Goal: Task Accomplishment & Management: Manage account settings

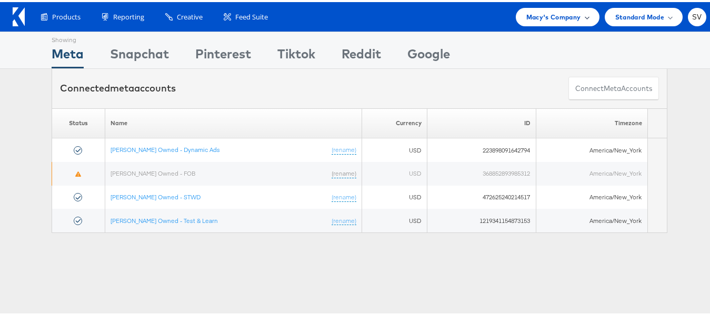
click at [563, 8] on div "Macy's Company" at bounding box center [558, 15] width 84 height 18
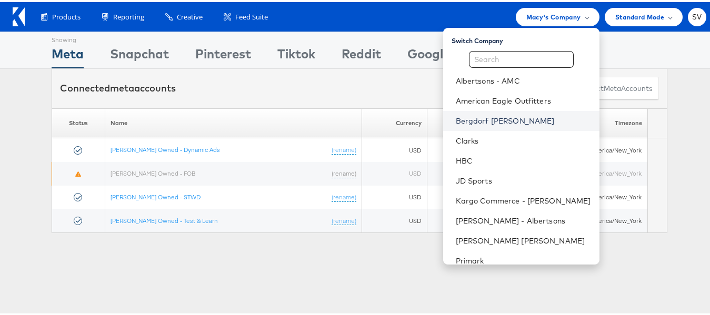
scroll to position [51, 0]
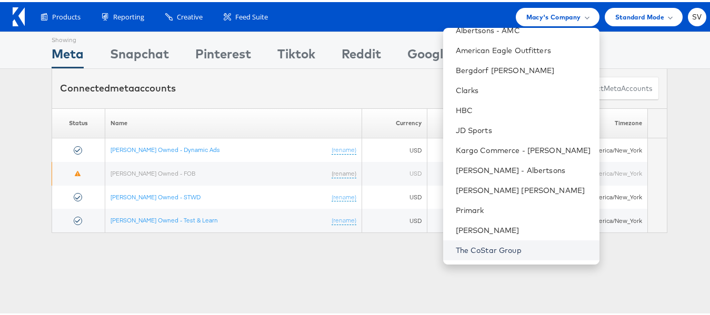
click at [475, 243] on link "The CoStar Group" at bounding box center [523, 248] width 135 height 11
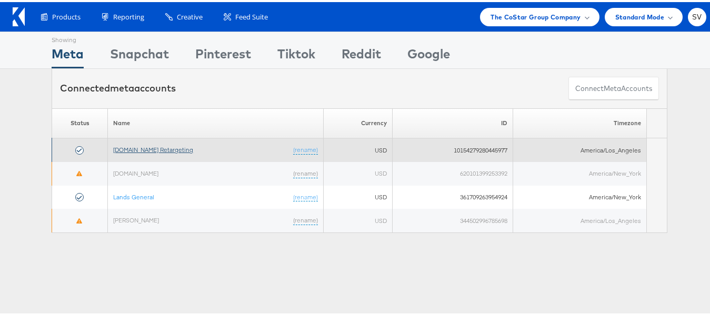
click at [119, 146] on link "Apartments.com Retargeting" at bounding box center [153, 148] width 80 height 8
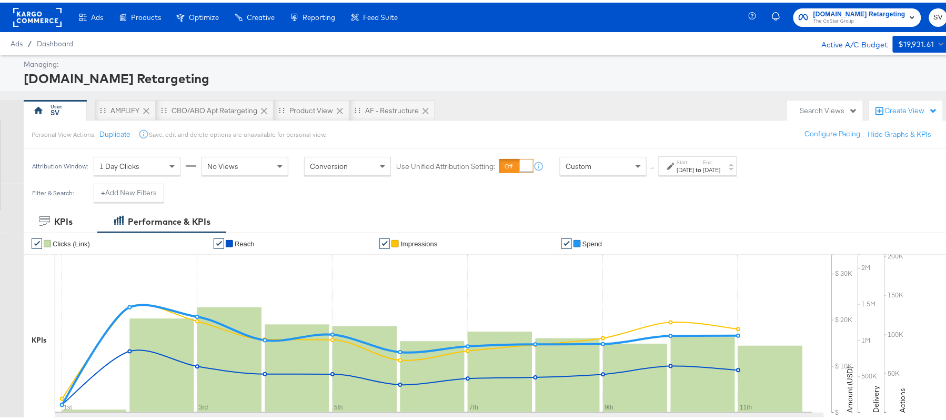
click at [690, 163] on div "[DATE]" at bounding box center [685, 167] width 17 height 8
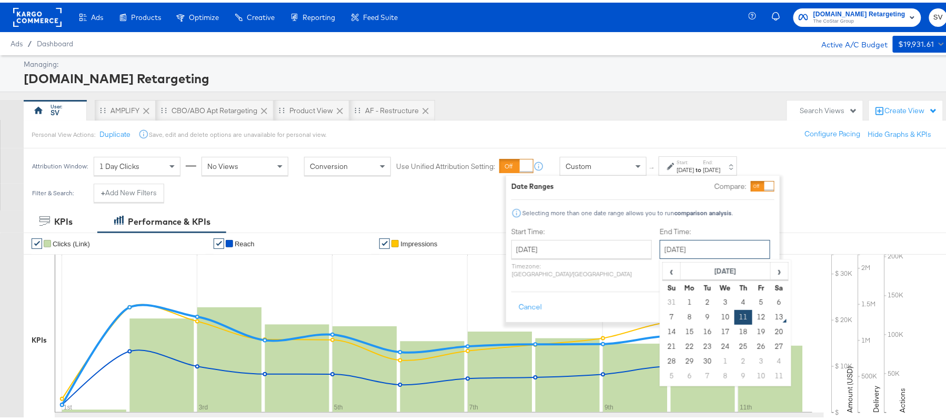
click at [673, 253] on input "[DATE]" at bounding box center [715, 246] width 110 height 19
click at [752, 319] on td "12" at bounding box center [761, 314] width 18 height 15
type input "[DATE]"
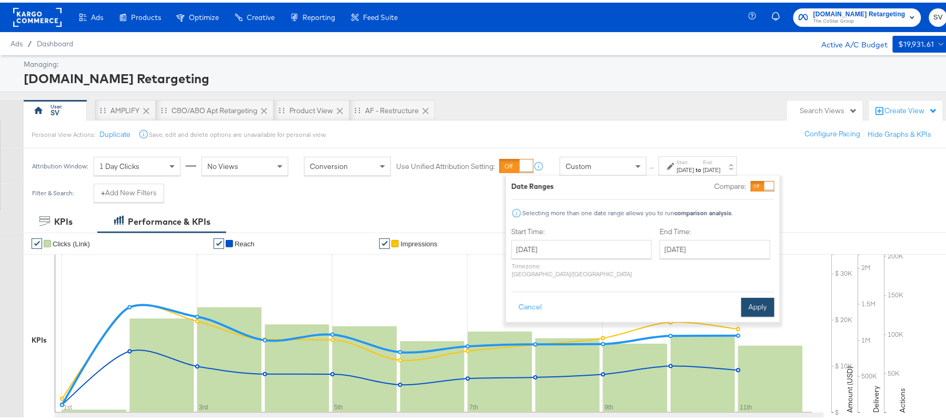
click at [755, 295] on button "Apply" at bounding box center [757, 304] width 33 height 19
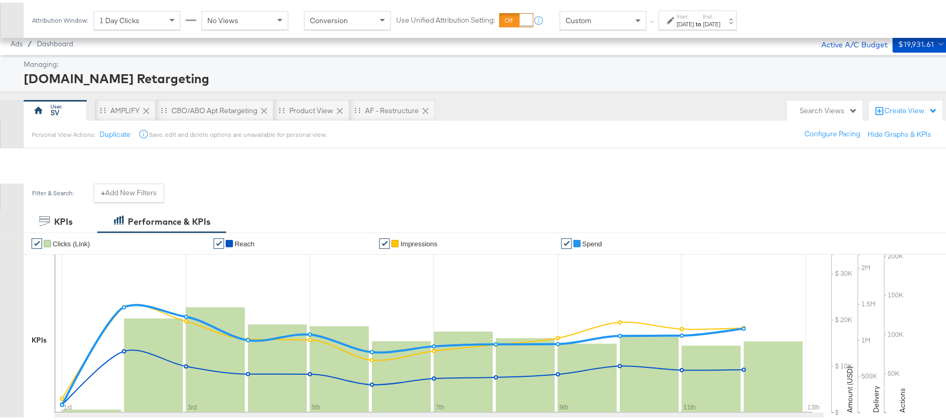
scroll to position [348, 0]
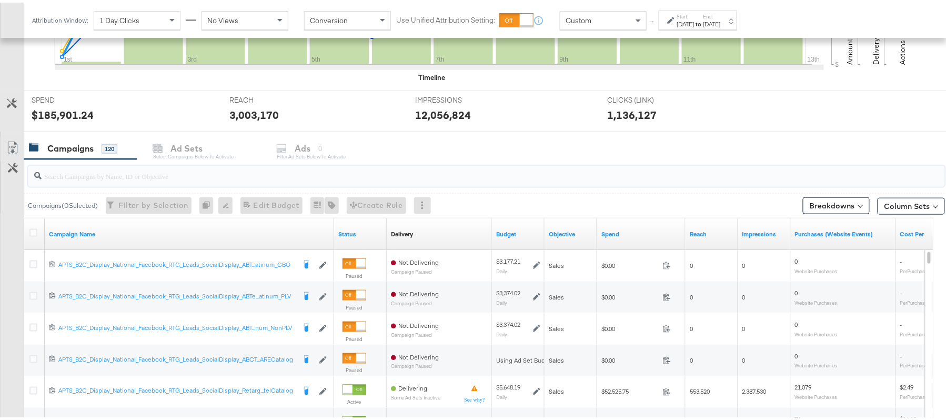
click at [110, 174] on input "search" at bounding box center [452, 169] width 820 height 21
paste input "APTS_B2C_Display_National_Facebook_RTG_Leads_SocialDisplay_Retargeting_Diamond_…"
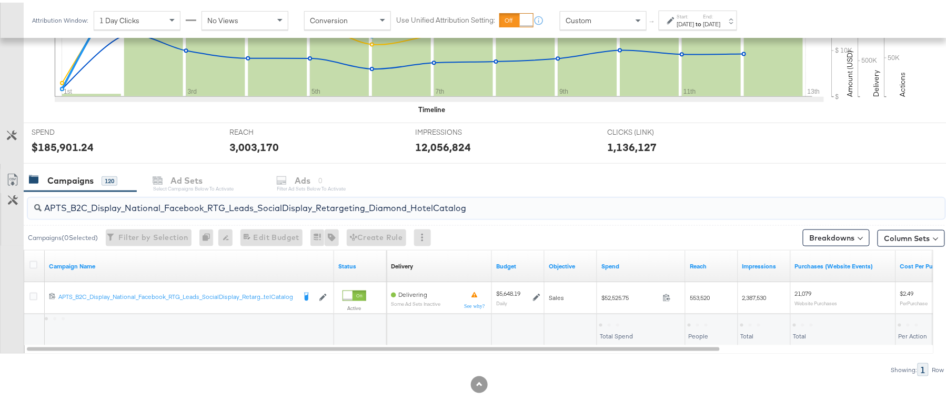
scroll to position [317, 0]
click at [616, 322] on div "$52,525.75" at bounding box center [618, 322] width 39 height 10
copy div "52,525.75"
click at [163, 200] on input "APTS_B2C_Display_National_Facebook_RTG_Leads_SocialDisplay_Retargeting_Diamond_…" at bounding box center [452, 201] width 820 height 21
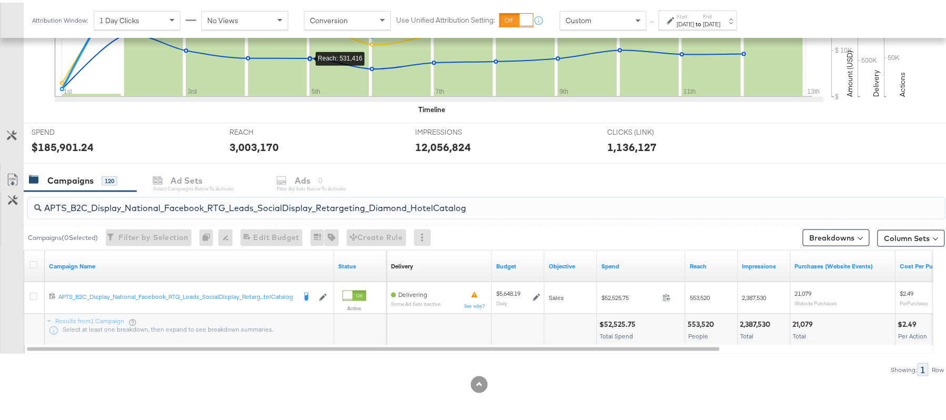
paste input "alwayson_Retargeting_DARE24_DiamondPlatinum"
click at [609, 322] on div "$34,722.51" at bounding box center [617, 322] width 37 height 10
copy div "34,722.51"
click at [126, 203] on input "APTS_B2C_Display_National_Facebook_RTG_Leads_SocialDisplay_alwayson_Retargeting…" at bounding box center [452, 201] width 820 height 21
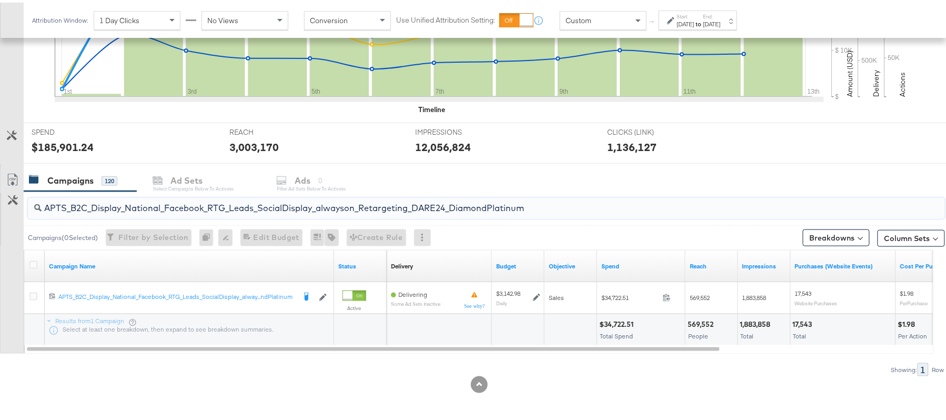
paste input "FR_B2C_Display_National_Facebook_RTG_Leads_SocialDisplay_alwayson_Retargeting_FR"
click at [617, 325] on div "$10,535.61" at bounding box center [618, 322] width 38 height 10
copy div "10,535.61"
click at [163, 195] on input "FR_B2C_Display_National_Facebook_RTG_Leads_SocialDisplay_alwayson_Retargeting_F…" at bounding box center [452, 201] width 820 height 21
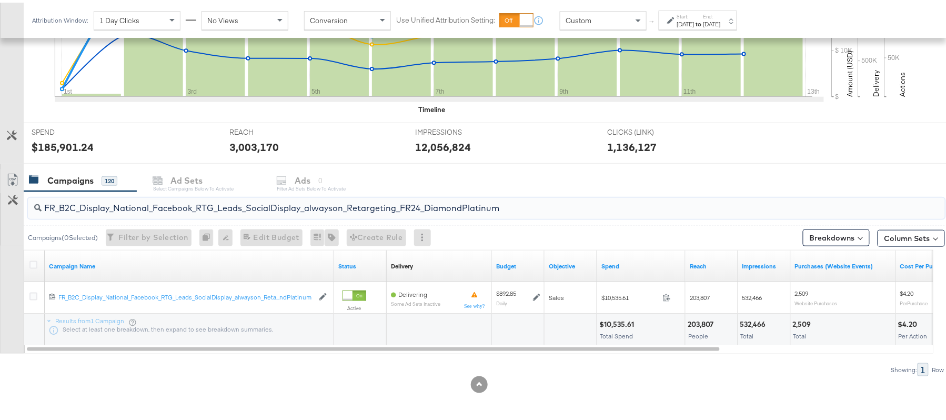
paste input "AF_B2C_Display_National_Facebook_RTG_Leads_SocialDisplay_alwayson_Retargeting_AF"
click at [617, 316] on div "$2,831.06 Total Spend" at bounding box center [641, 327] width 88 height 32
copy div "2,831.06"
click at [198, 217] on div "AF_B2C_Display_National_Facebook_RTG_Leads_SocialDisplay_alwayson_Retargeting_A…" at bounding box center [486, 205] width 917 height 25
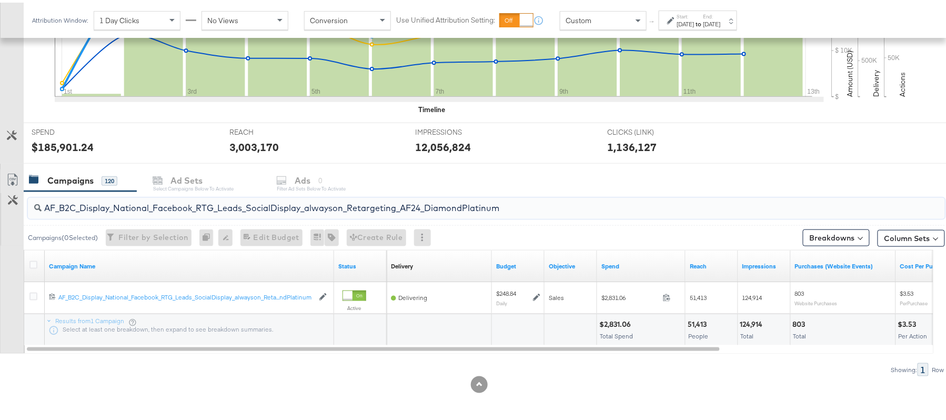
click at [205, 208] on input "AF_B2C_Display_National_Facebook_RTG_Leads_SocialDisplay_alwayson_Retargeting_A…" at bounding box center [452, 201] width 820 height 21
paste input "HL_B2C_Display_National_Facebook_RTG_Leads_SocialDisplay_alwayson_Retargeting_A…"
click at [611, 320] on div "$2,846.73" at bounding box center [616, 322] width 35 height 10
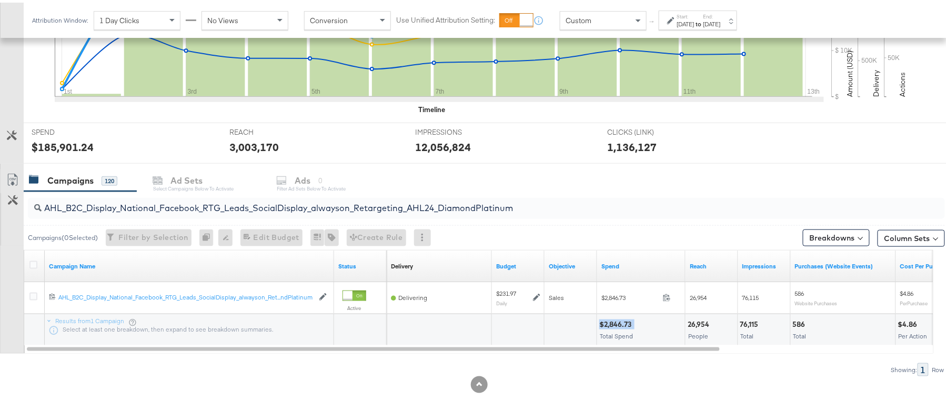
copy div "$2,846.73"
click at [229, 211] on div "AHL_B2C_Display_National_Facebook_RTG_Leads_SocialDisplay_alwayson_Retargeting_…" at bounding box center [486, 205] width 917 height 21
paste input "PTS_B2C_Display_National_Facebook_PRO_Traffic_SocialDisplay_alwayson_ASC_DARE24…"
click at [621, 316] on div "$30,812.42 Total Spend" at bounding box center [641, 327] width 88 height 32
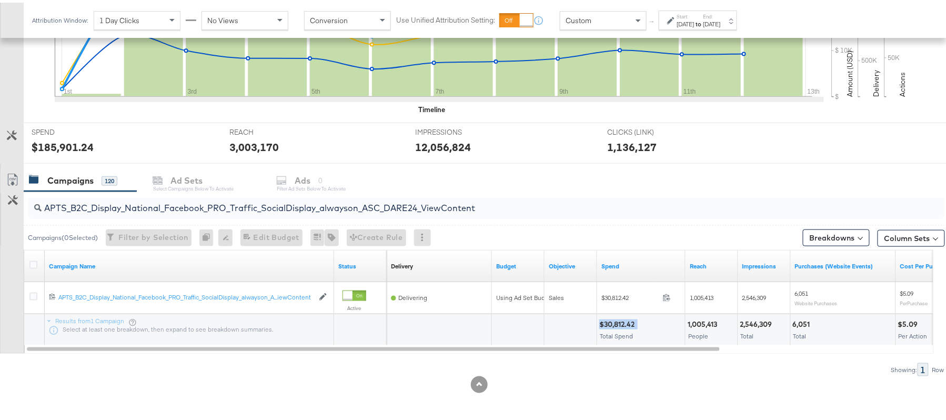
click at [621, 316] on div "$30,812.42 Total Spend" at bounding box center [641, 327] width 88 height 32
copy div "$30,812.42"
click at [154, 207] on input "APTS_B2C_Display_National_Facebook_PRO_Traffic_SocialDisplay_alwayson_ASC_DARE2…" at bounding box center [452, 201] width 820 height 21
paste input "Leads_SocialDisplay_alwayson_ASC_DARE24_Purchase"
click at [613, 320] on div "$24,160.60" at bounding box center [618, 322] width 39 height 10
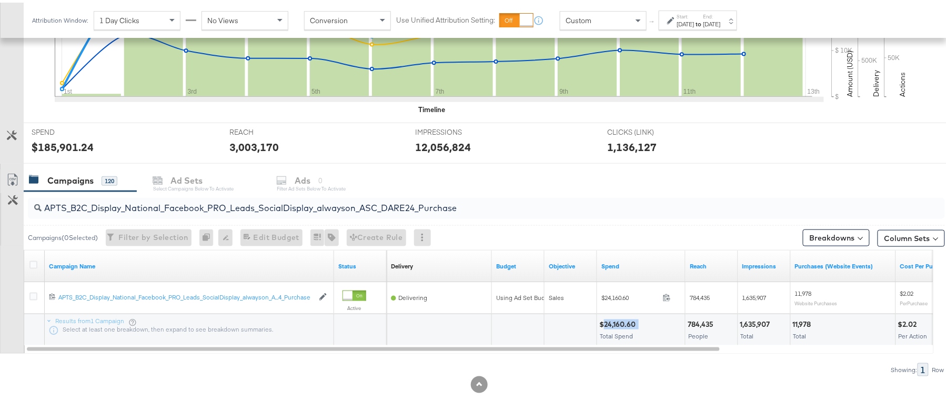
click at [613, 320] on div "$24,160.60" at bounding box center [618, 322] width 39 height 10
copy div "24,160.60"
click at [154, 207] on input "APTS_B2C_Display_National_Facebook_PRO_Leads_SocialDisplay_alwayson_ASC_DARE24_…" at bounding box center [452, 201] width 820 height 21
paste input "F_B2C_Display_National_Facebook_PRO_Traffic_SocialDisplay_alwayson_ASC_AF24_Vie…"
click at [611, 316] on div "$1,229.31 Total Spend" at bounding box center [641, 327] width 88 height 32
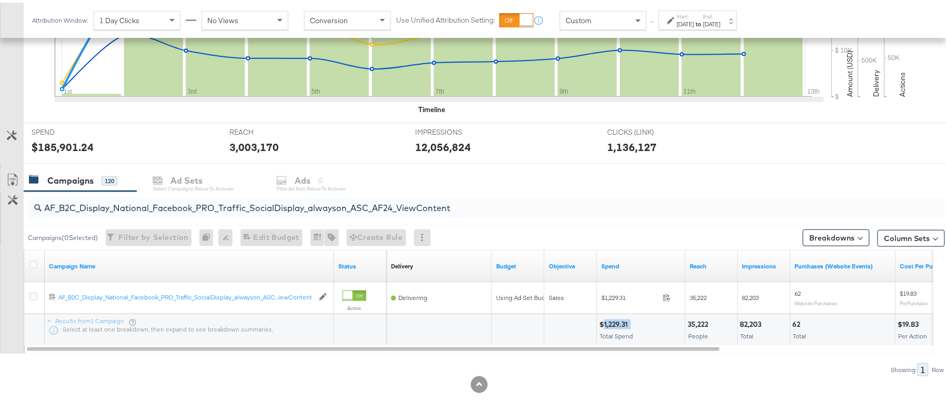
click at [611, 316] on div "$1,229.31 Total Spend" at bounding box center [641, 327] width 88 height 32
copy div "1,229.31"
click at [147, 205] on input "AF_B2C_Display_National_Facebook_PRO_Traffic_SocialDisplay_alwayson_ASC_AF24_Vi…" at bounding box center [452, 201] width 820 height 21
paste input "FR_B2C_Display_National_Facebook_PRO_Traffic_SocialDisplay_alwayson_ASC_FR"
click at [615, 318] on div "$8,943.93" at bounding box center [616, 322] width 35 height 10
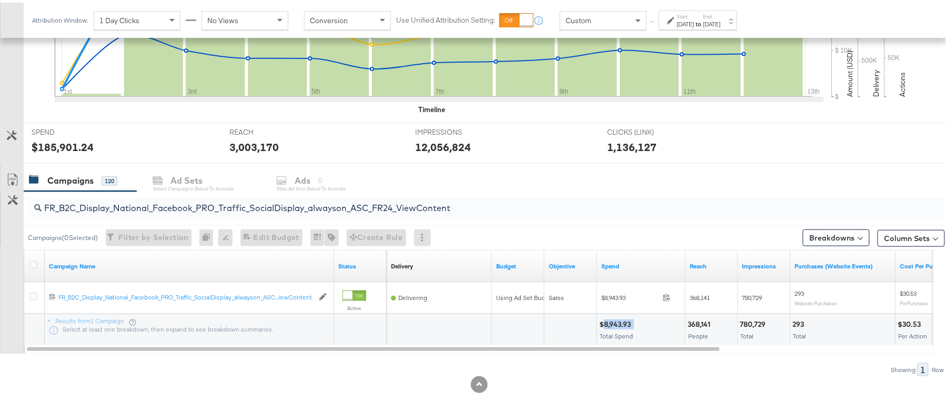
click at [615, 318] on div "$8,943.93" at bounding box center [616, 322] width 35 height 10
copy div "$8,943.93"
click at [156, 205] on input "FR_B2C_Display_National_Facebook_PRO_Traffic_SocialDisplay_alwayson_ASC_FR24_Vi…" at bounding box center [452, 201] width 820 height 21
paste input "AHL_B2C_Display_National_Facebook_PRO_Traffic_SocialDisplay_alwayson_ASC_AHL"
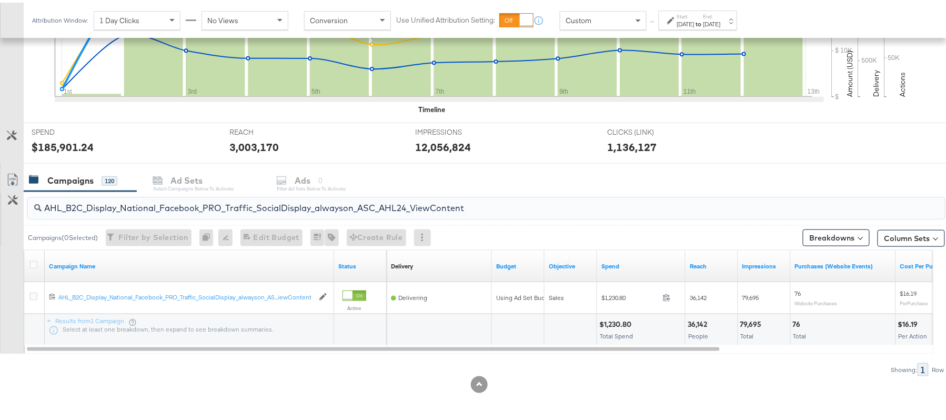
type input "AHL_B2C_Display_National_Facebook_PRO_Traffic_SocialDisplay_alwayson_ASC_AHL24_…"
click at [621, 320] on div "$1,230.80" at bounding box center [616, 322] width 35 height 10
copy div "$1,230.80"
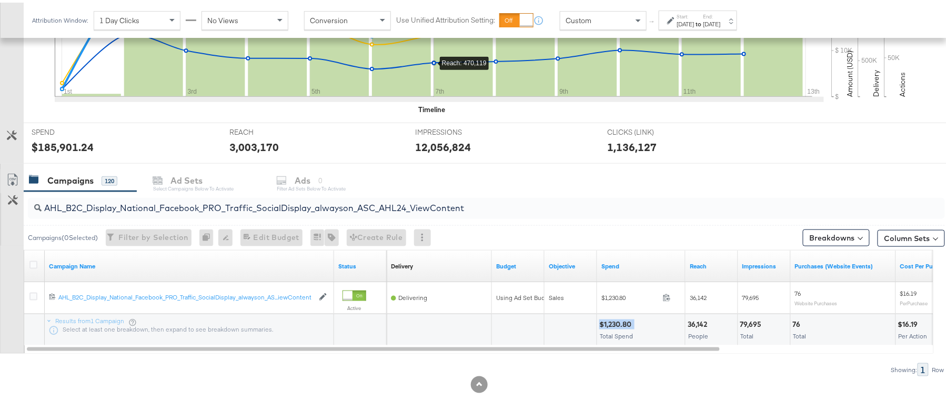
scroll to position [0, 0]
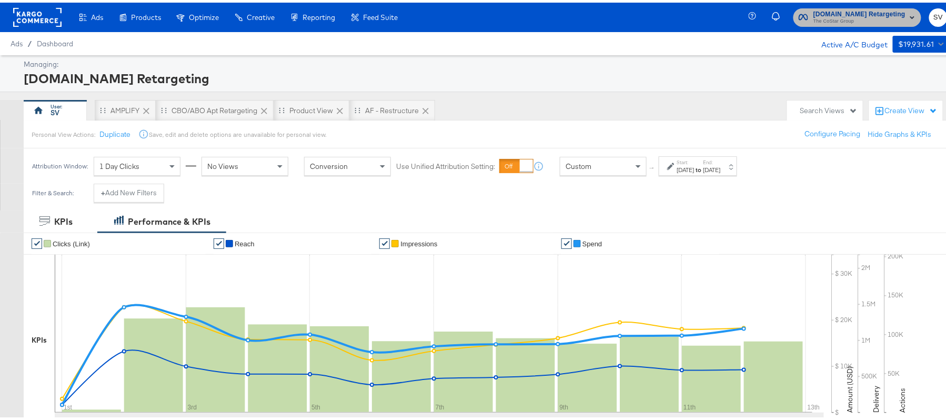
click at [856, 20] on span "The CoStar Group" at bounding box center [859, 19] width 92 height 8
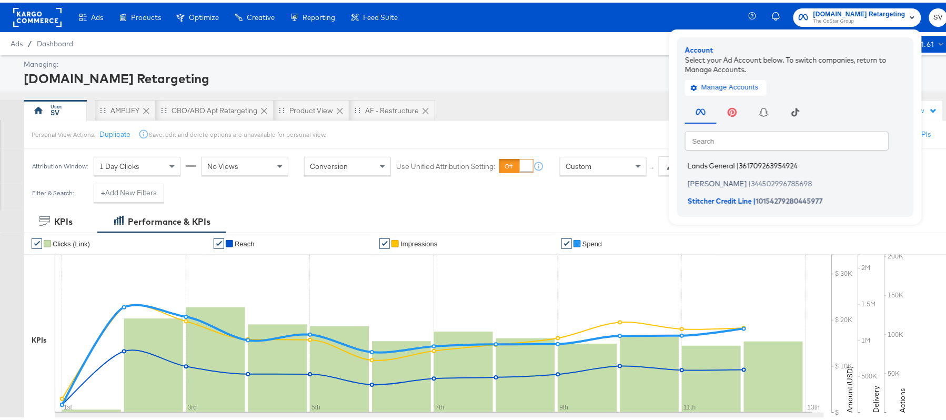
click at [726, 164] on li "Lands General | 361709263954924" at bounding box center [798, 163] width 226 height 15
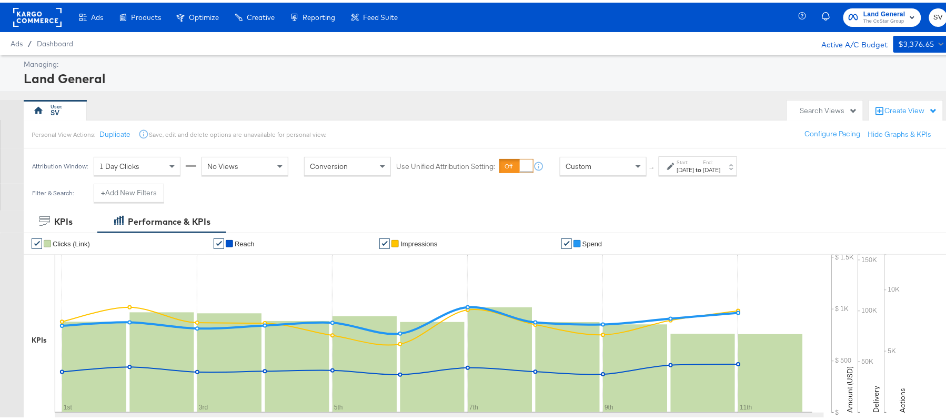
click at [713, 162] on div "Start: Sep 1st 2025 to End: Sep 11th 2025" at bounding box center [699, 163] width 44 height 15
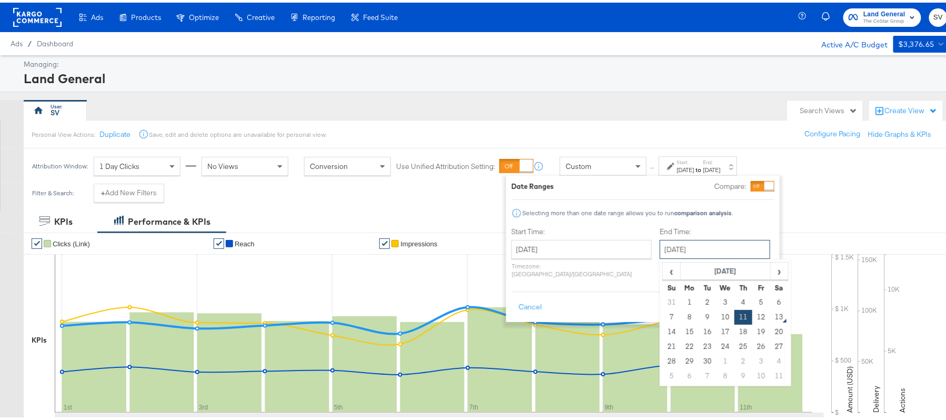
click at [666, 246] on input "[DATE]" at bounding box center [715, 246] width 110 height 19
click at [752, 319] on td "12" at bounding box center [761, 314] width 18 height 15
type input "[DATE]"
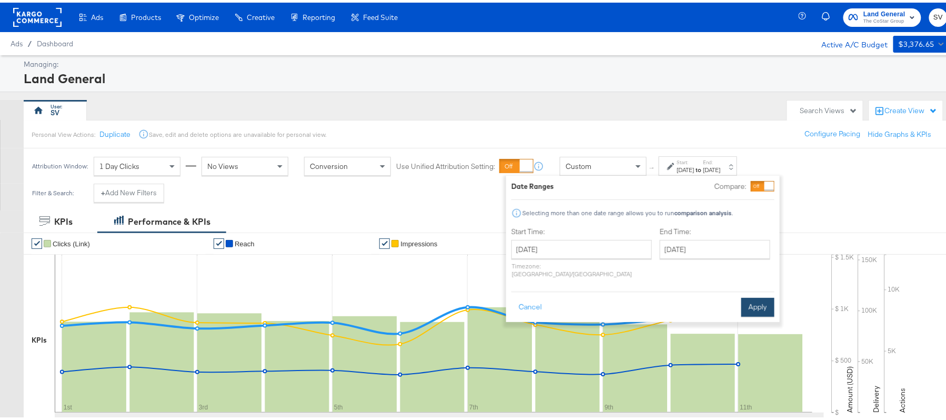
click at [761, 297] on button "Apply" at bounding box center [757, 304] width 33 height 19
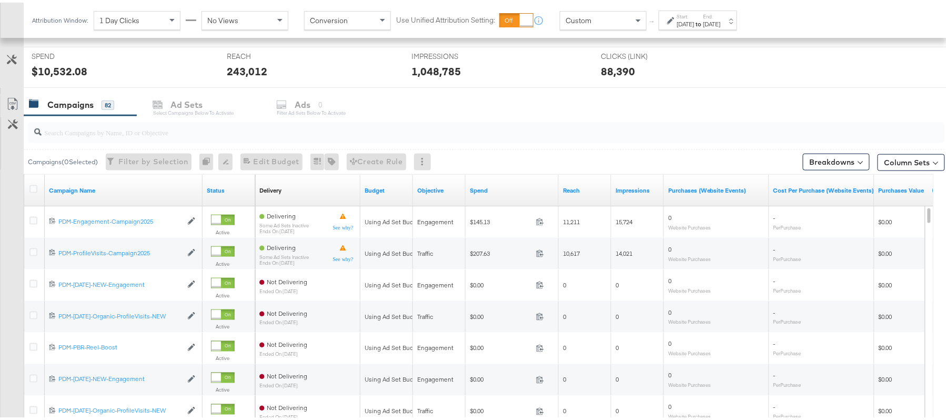
scroll to position [442, 0]
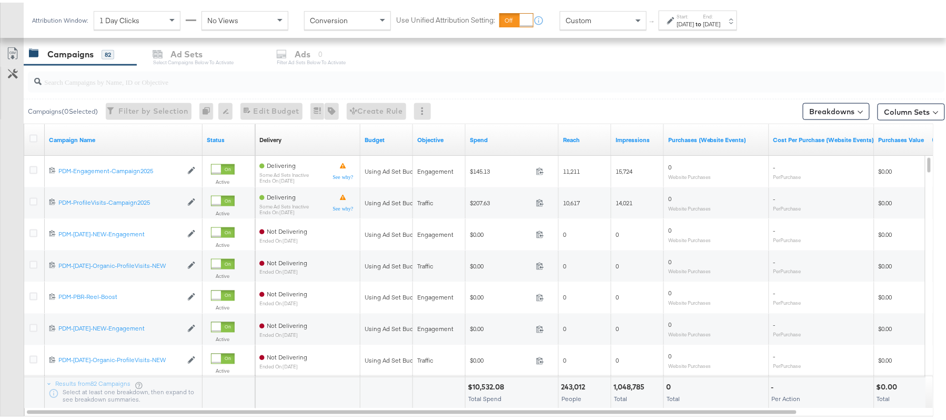
click at [112, 75] on input "search" at bounding box center [452, 75] width 820 height 21
paste input "B2C_LAND_KC_RT_Sig_24"
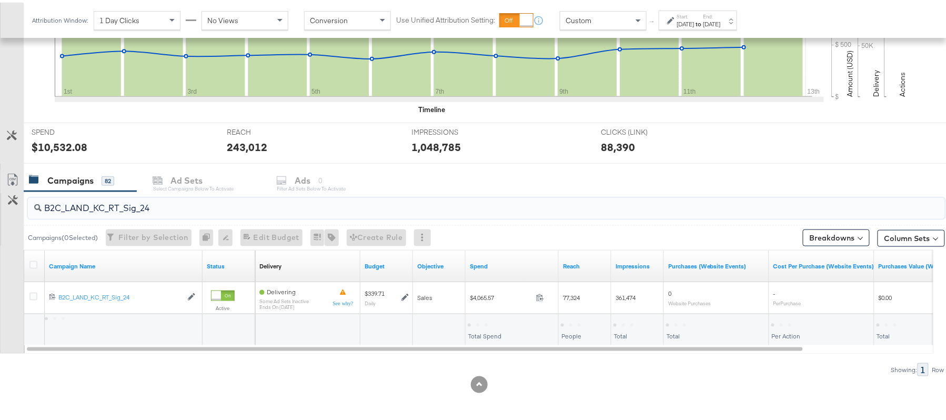
scroll to position [317, 0]
click at [490, 326] on div "$4,065.57" at bounding box center [486, 322] width 37 height 10
copy div "$4,065.57"
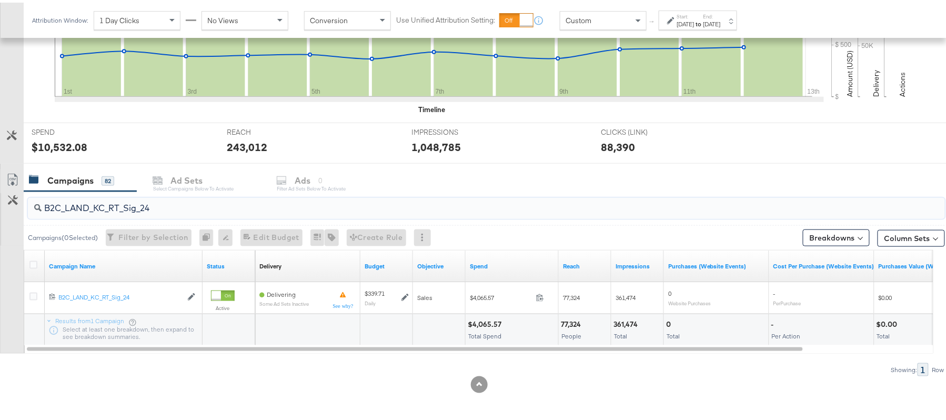
click at [121, 194] on input "B2C_LAND_KC_RT_Sig_24" at bounding box center [452, 201] width 820 height 21
paste input "B_Ecommerce_KC_Retargeting_LW&LOA_Traffic"
click at [482, 318] on div "$195.95" at bounding box center [482, 322] width 29 height 10
copy div "195.95"
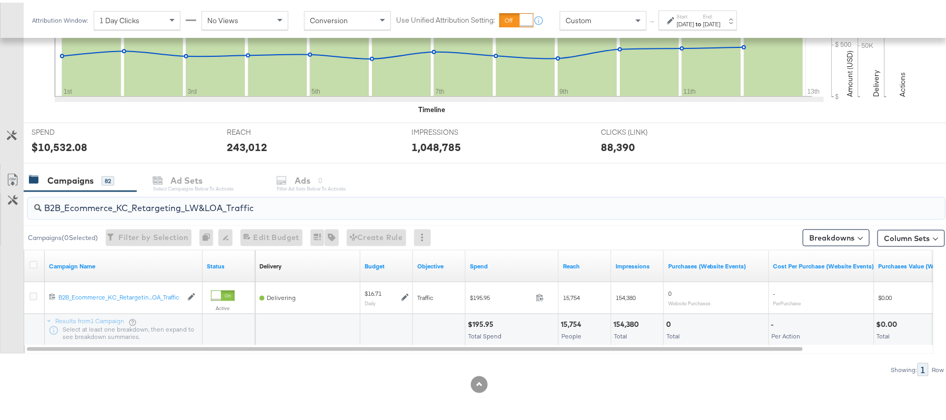
click at [159, 202] on input "B2B_Ecommerce_KC_Retargeting_LW&LOA_Traffic" at bounding box center [452, 201] width 820 height 21
paste input "KC_Retargeting_Prospects & Clients_Conversions"
click at [484, 322] on div "$198.38" at bounding box center [482, 322] width 29 height 10
copy div "198.38"
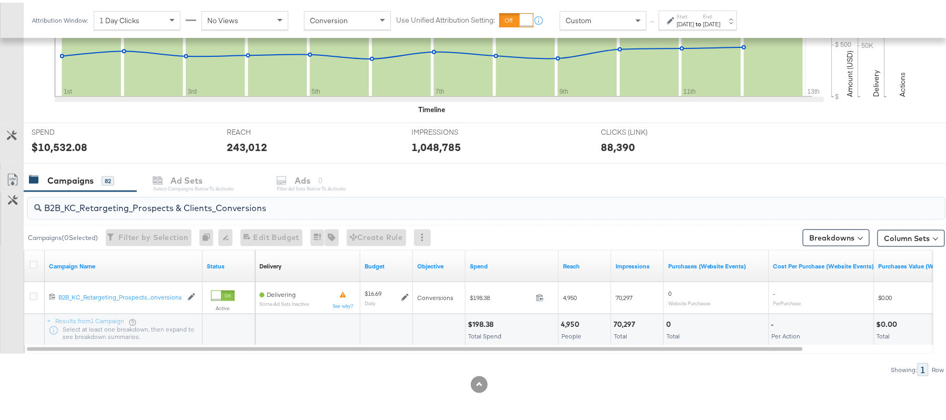
click at [120, 198] on input "B2B_KC_Retargeting_Prospects & Clients_Conversions" at bounding box center [452, 201] width 820 height 21
paste input "C_LAND_KC_Pros_Sig"
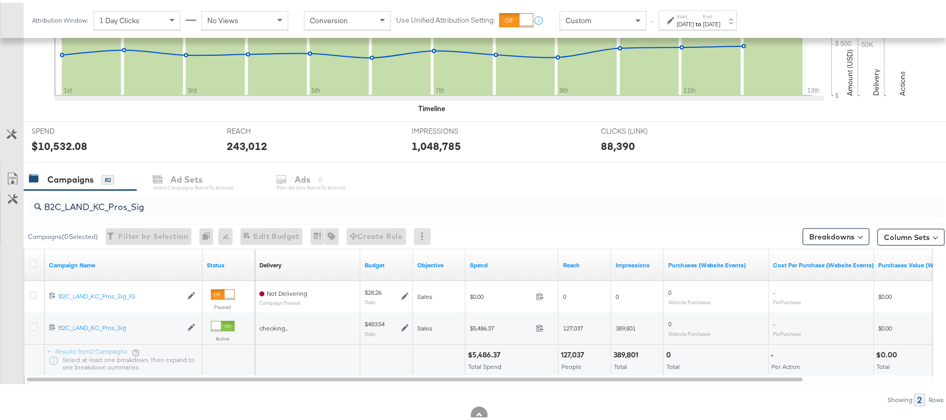
click at [476, 352] on div "$5,486.37" at bounding box center [486, 352] width 36 height 10
copy div "5,486.37"
click at [87, 205] on input "B2C_LAND_KC_Pros_Sig" at bounding box center [452, 200] width 820 height 21
paste input "RT_Sig_24"
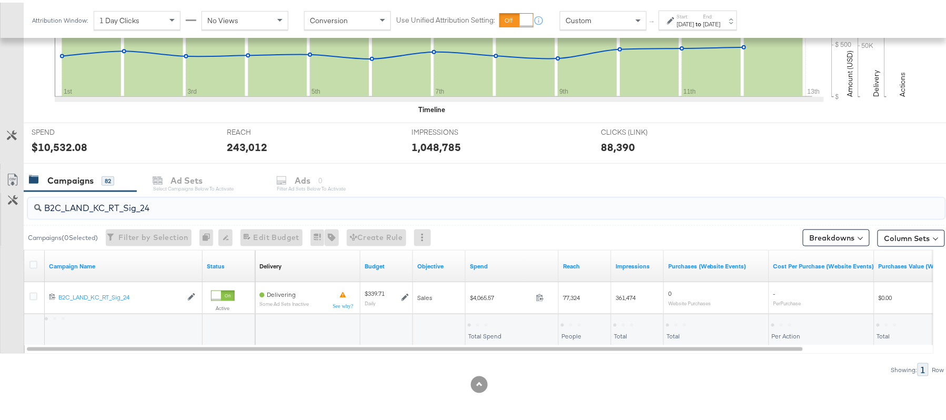
type input "B2C_LAND_KC_RT_Sig_24"
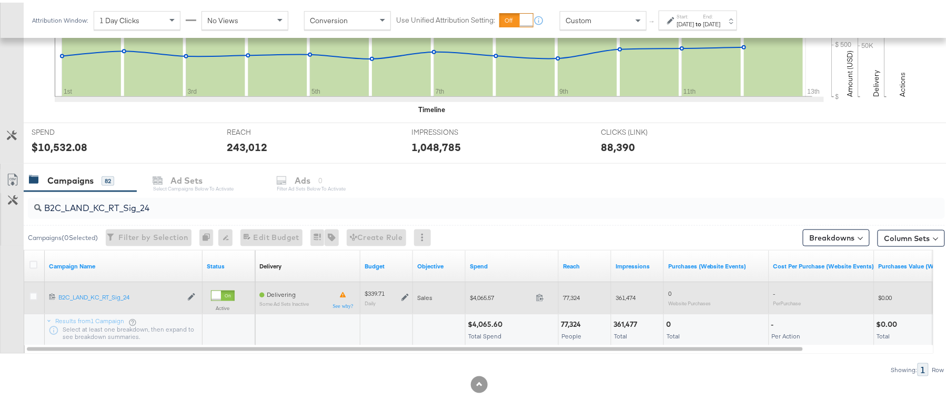
click at [407, 296] on icon at bounding box center [404, 294] width 7 height 7
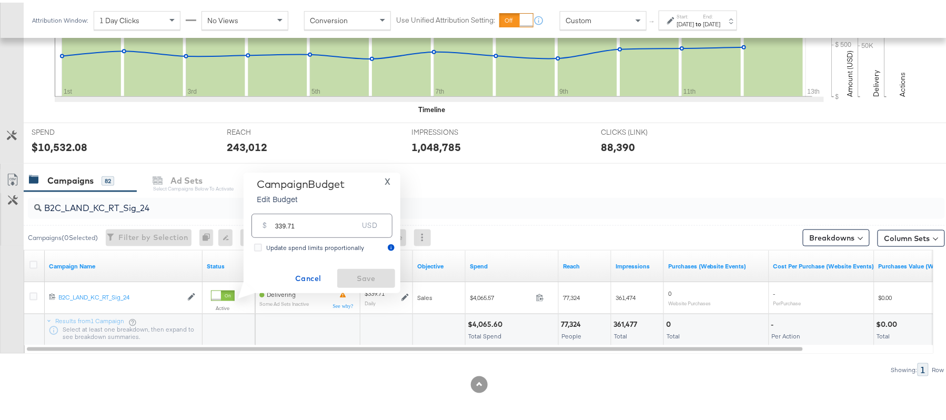
click at [343, 232] on div "$ 339.71 USD" at bounding box center [321, 223] width 141 height 24
paste input "$356.70"
click at [277, 210] on input "$356.70" at bounding box center [316, 206] width 87 height 23
type input "356.70"
click at [365, 270] on span "Save" at bounding box center [365, 275] width 49 height 13
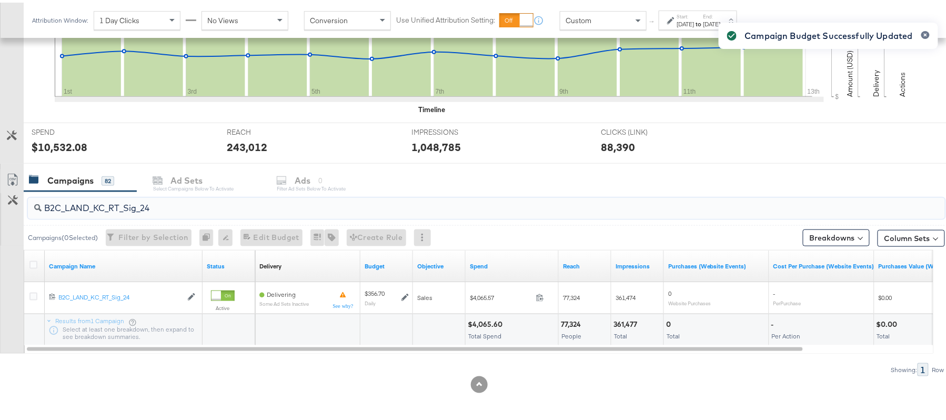
click at [135, 194] on input "B2C_LAND_KC_RT_Sig_24" at bounding box center [452, 201] width 820 height 21
paste input "B_Ecommerce_KC_Retargeting_LW&LOA_Traffic"
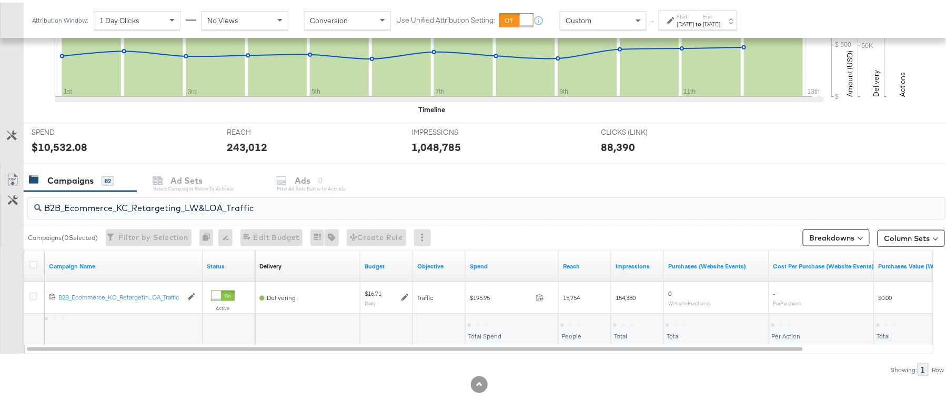
type input "B2B_Ecommerce_KC_Retargeting_LW&LOA_Traffic"
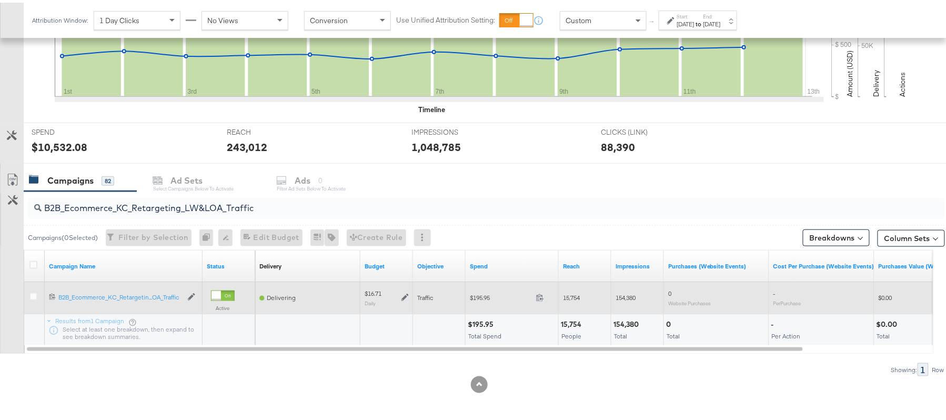
click at [403, 295] on icon at bounding box center [404, 294] width 7 height 7
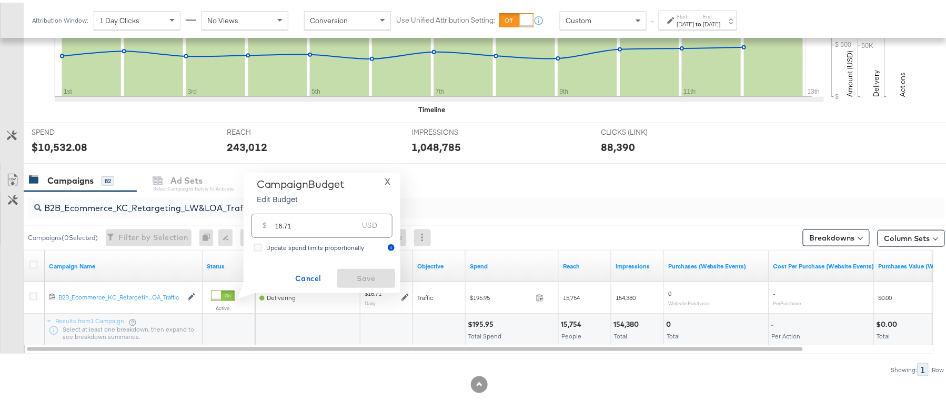
click at [316, 229] on input "16.71" at bounding box center [316, 218] width 83 height 23
paste input "$20.05"
click at [278, 211] on input "$20.05" at bounding box center [316, 206] width 87 height 23
type input "20.05"
click at [384, 276] on span "Save" at bounding box center [365, 275] width 49 height 13
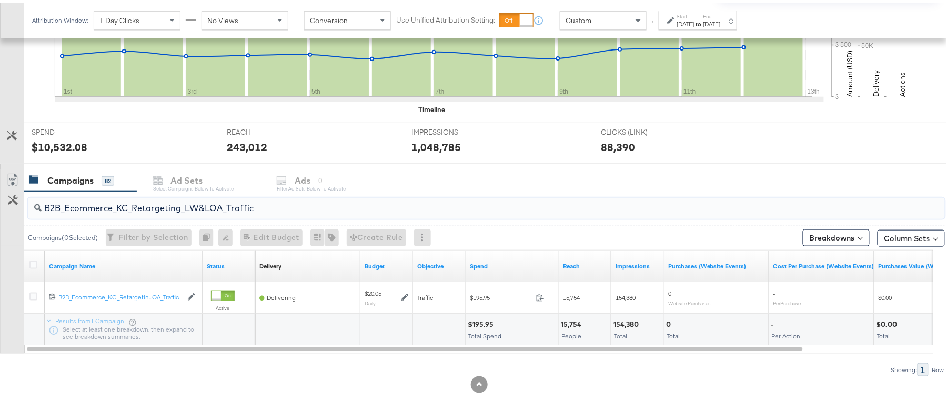
click at [178, 210] on input "B2B_Ecommerce_KC_Retargeting_LW&LOA_Traffic" at bounding box center [452, 201] width 820 height 21
paste input "KC_Retargeting_Prospects & Clients_Conversions"
type input "B2B_KC_Retargeting_Prospects & Clients_Conversions"
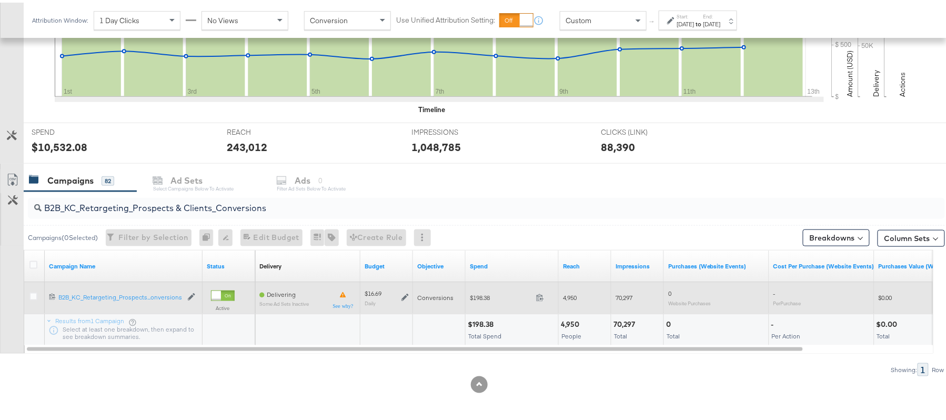
click at [406, 296] on icon at bounding box center [404, 294] width 7 height 7
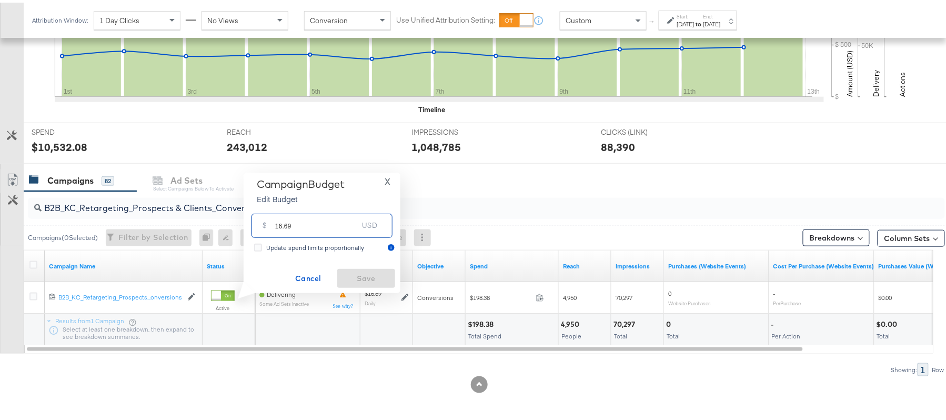
click at [330, 224] on input "16.69" at bounding box center [316, 218] width 83 height 23
paste input "$18.36"
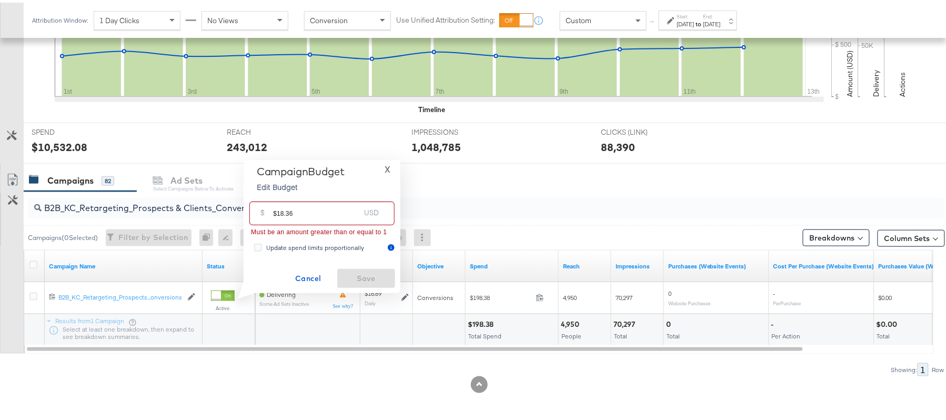
click at [277, 206] on input "$18.36" at bounding box center [316, 206] width 87 height 23
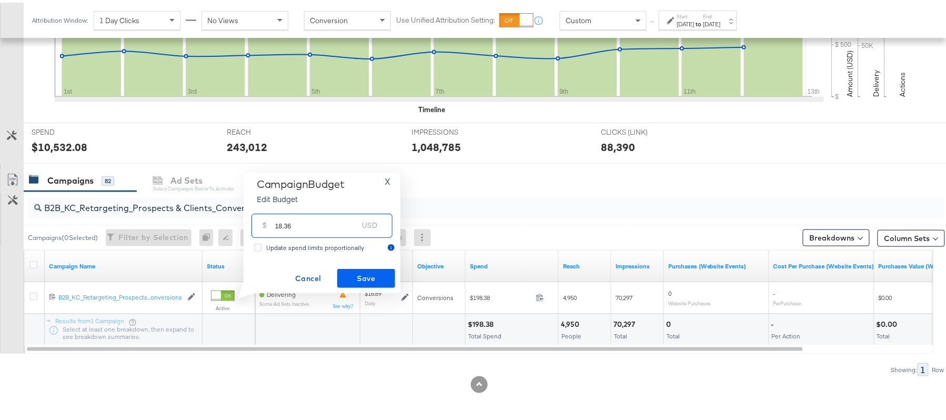
type input "18.36"
click at [362, 274] on span "Save" at bounding box center [365, 275] width 49 height 13
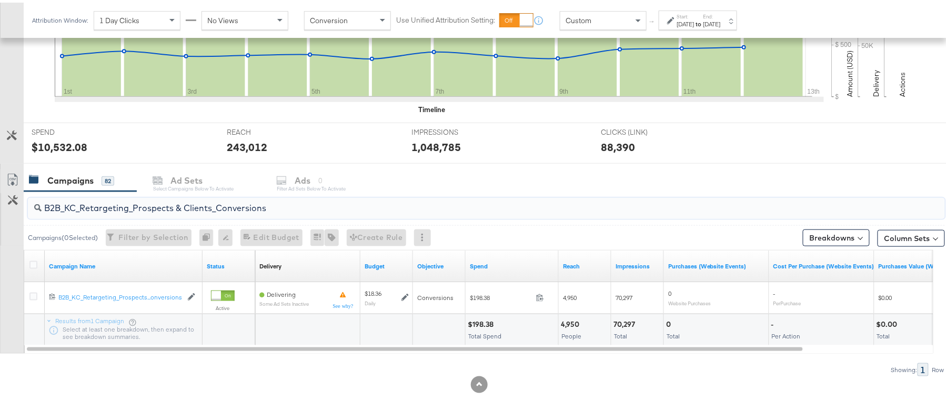
click at [117, 198] on input "B2B_KC_Retargeting_Prospects & Clients_Conversions" at bounding box center [452, 201] width 820 height 21
paste input "C_LAND_KC_Pros_Sig"
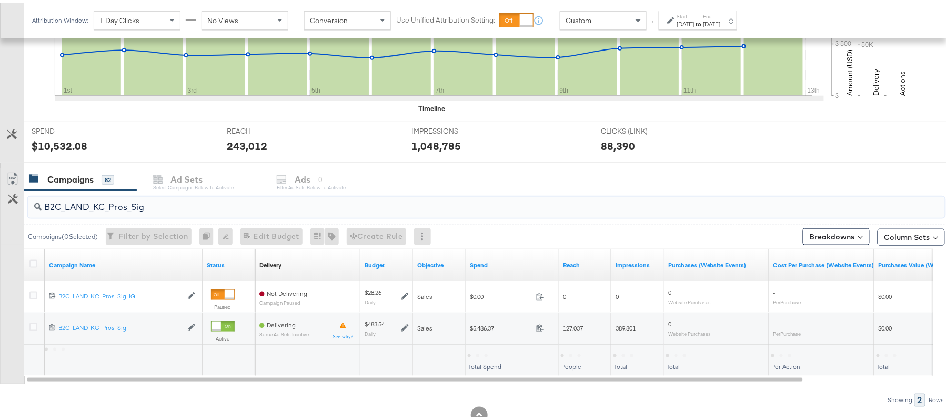
type input "B2C_LAND_KC_Pros_Sig"
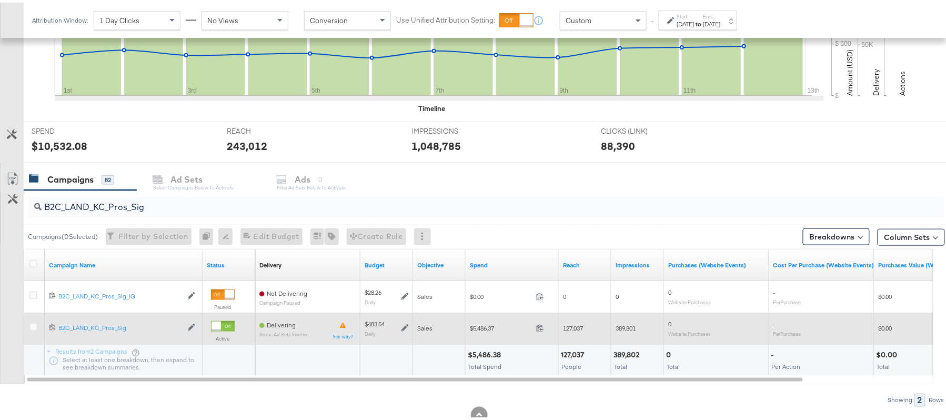
click at [402, 327] on icon at bounding box center [404, 324] width 7 height 7
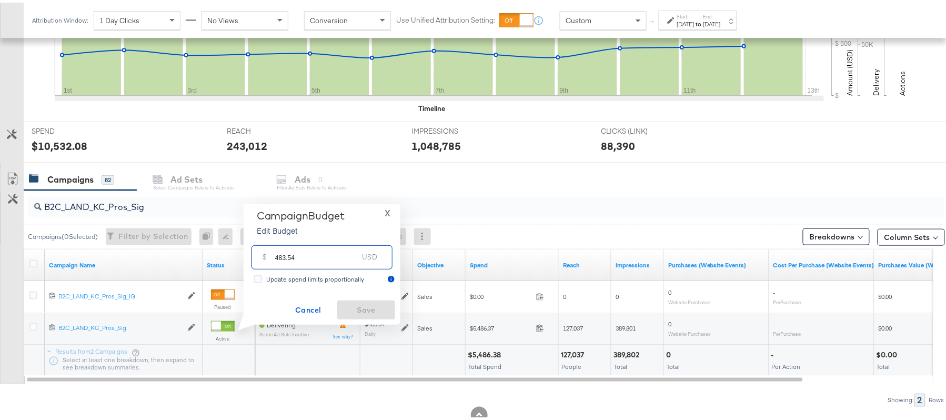
click at [340, 251] on input "483.54" at bounding box center [316, 250] width 83 height 23
paste input "$507.72"
click at [274, 241] on input "$507.72" at bounding box center [316, 238] width 87 height 23
type input "507.72"
click at [365, 305] on span "Save" at bounding box center [365, 307] width 49 height 13
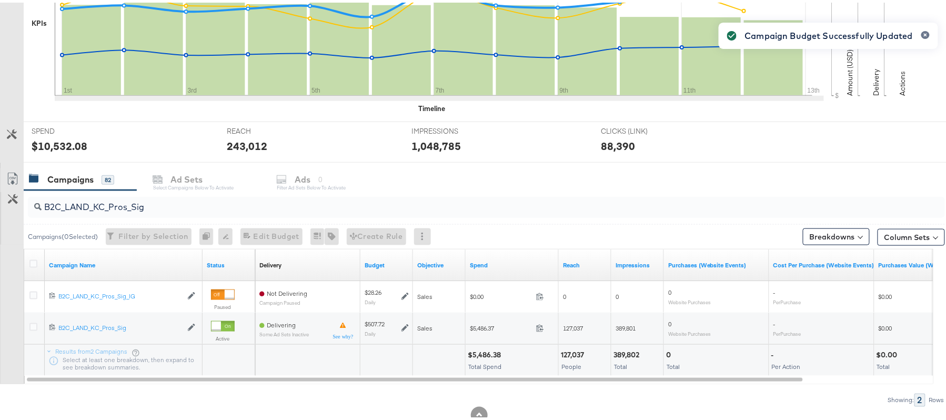
scroll to position [0, 0]
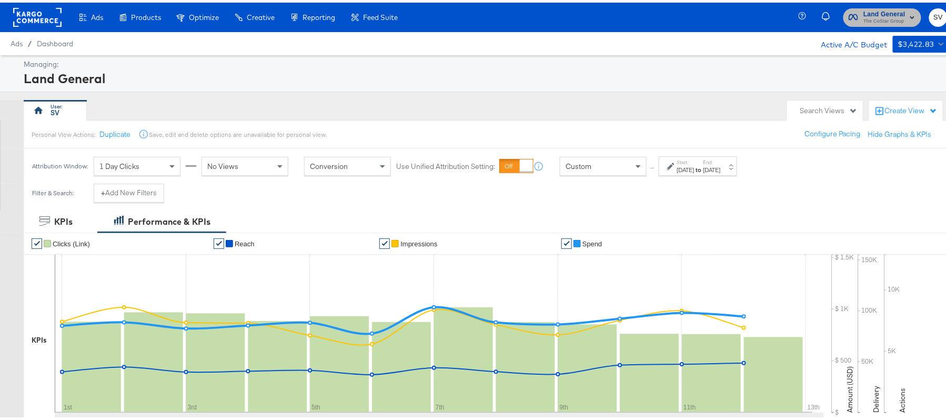
click at [887, 19] on span "The CoStar Group" at bounding box center [884, 19] width 42 height 8
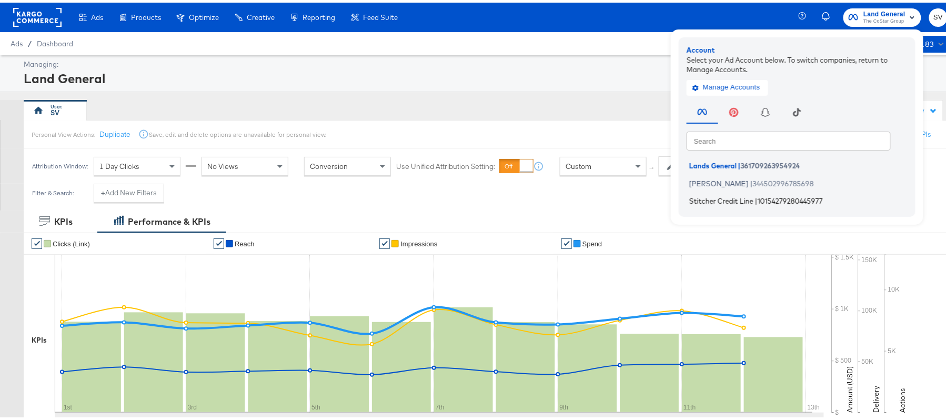
click at [755, 200] on span "|" at bounding box center [756, 198] width 3 height 8
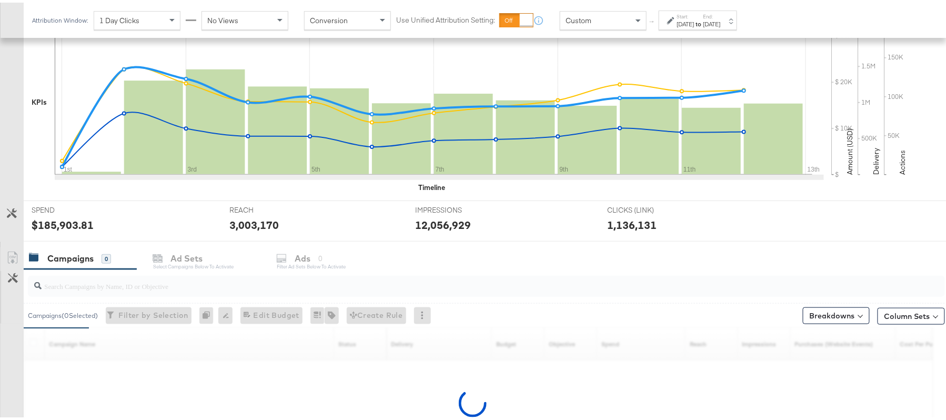
scroll to position [327, 0]
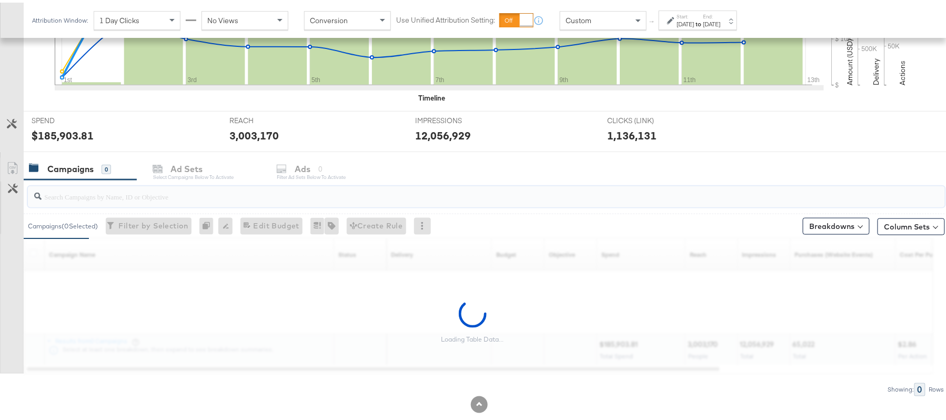
click at [135, 199] on input "search" at bounding box center [452, 189] width 820 height 21
paste input "APTS_B2C_Display_National_Facebook_RTG_Leads_SocialDisplay_Retargeting_Diamond_…"
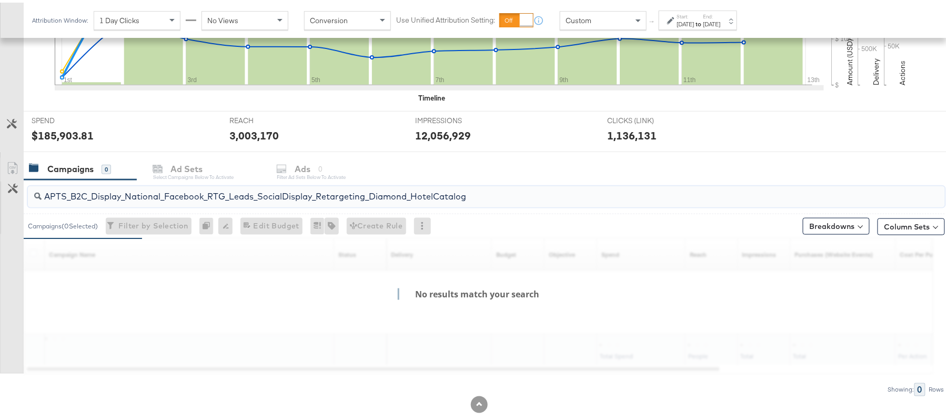
type input "APTS_B2C_Display_National_Facebook_RTG_Leads_SocialDisplay_Retargeting_Diamond_…"
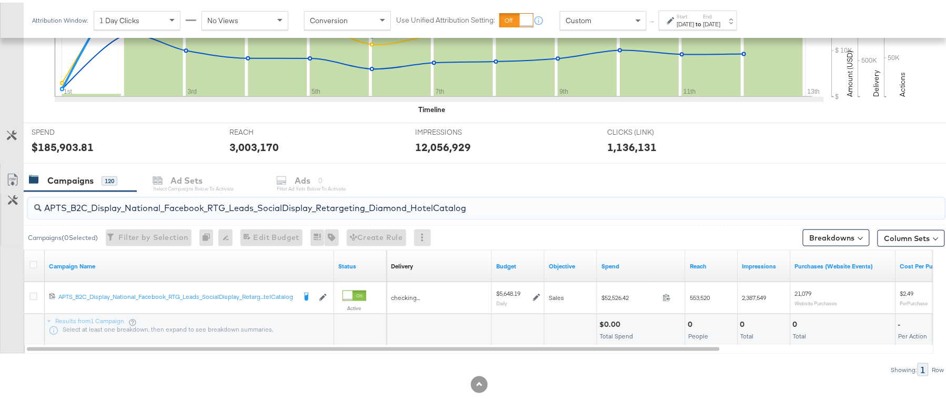
scroll to position [317, 0]
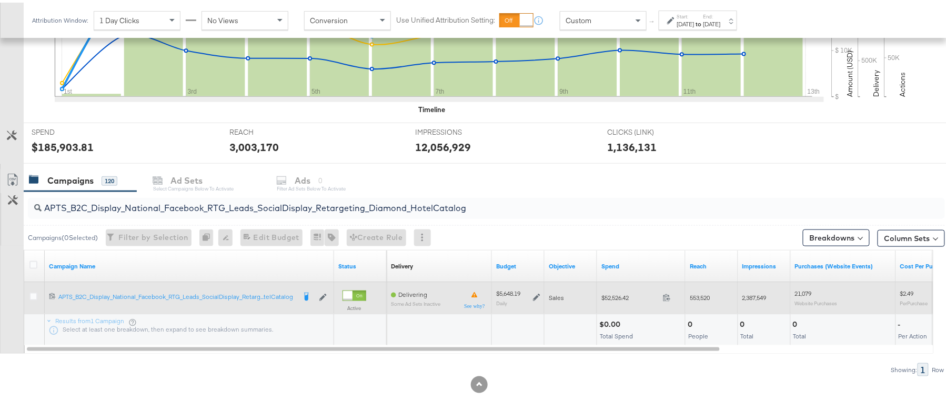
click at [536, 295] on icon at bounding box center [536, 294] width 7 height 7
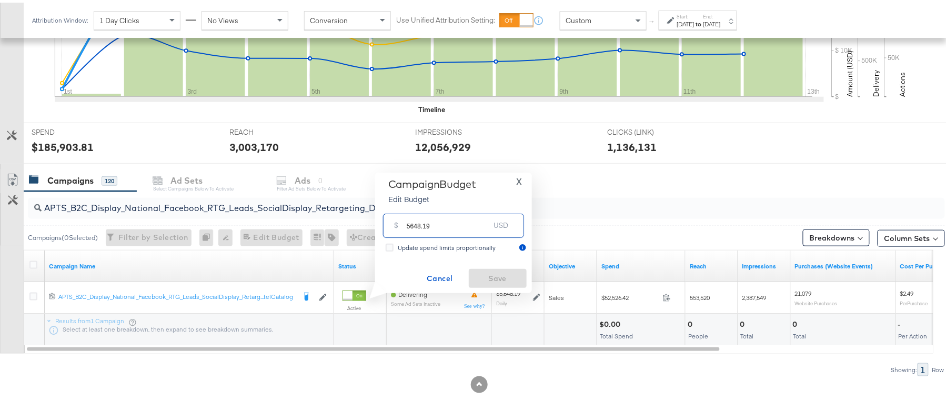
click at [448, 227] on input "5648.19" at bounding box center [448, 218] width 83 height 23
paste input "$4,518.55"
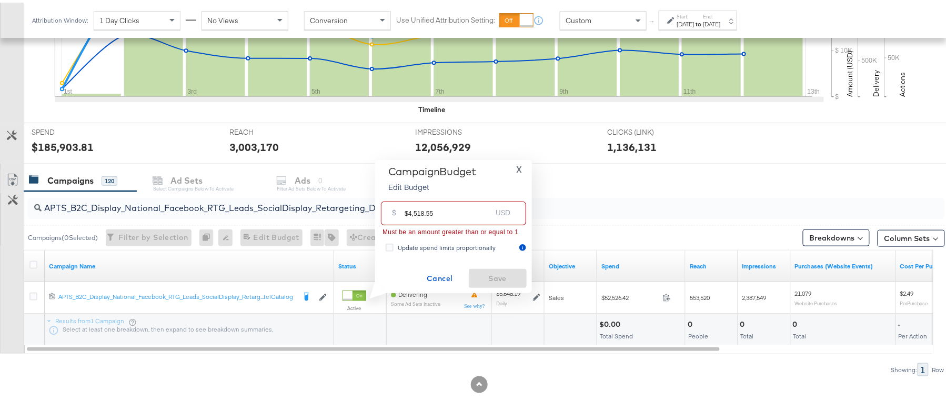
click at [415, 211] on input "$4,518.55" at bounding box center [448, 206] width 87 height 23
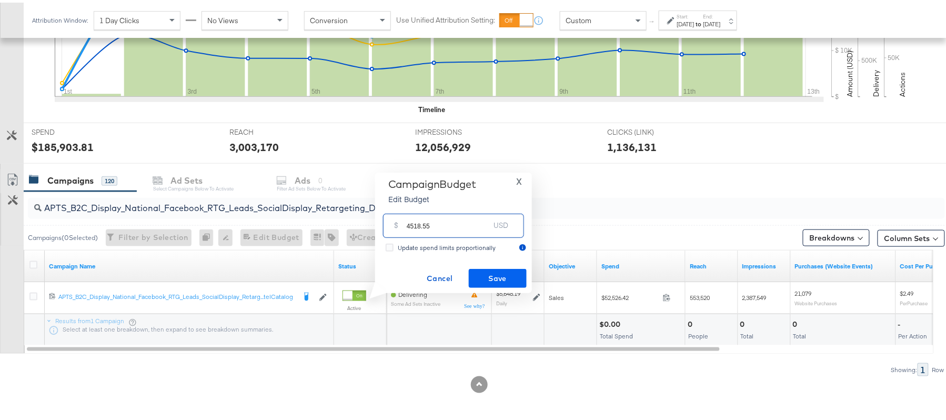
type input "4518.55"
click at [485, 272] on span "Save" at bounding box center [497, 275] width 49 height 13
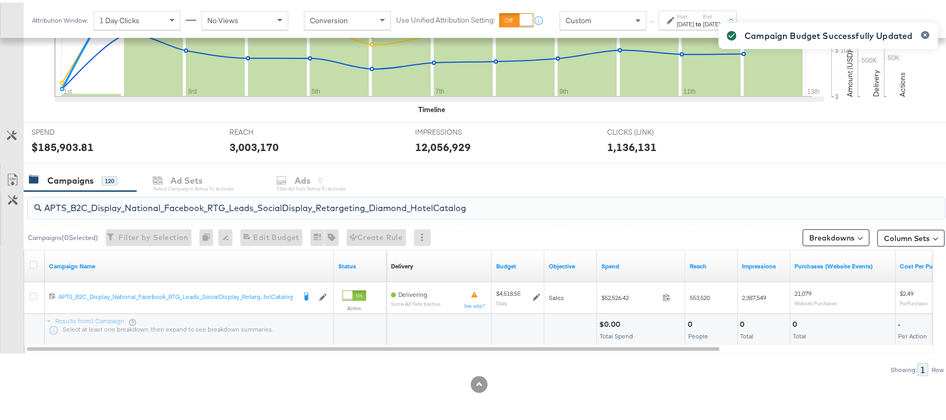
click at [247, 205] on input "APTS_B2C_Display_National_Facebook_RTG_Leads_SocialDisplay_Retargeting_Diamond_…" at bounding box center [452, 201] width 820 height 21
paste input "alwayson_Retargeting_DARE24_DiamondPlatinum"
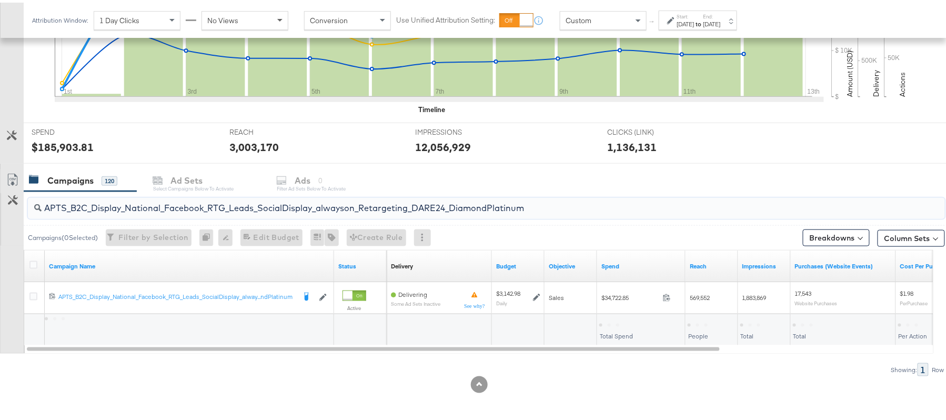
type input "APTS_B2C_Display_National_Facebook_RTG_Leads_SocialDisplay_alwayson_Retargeting…"
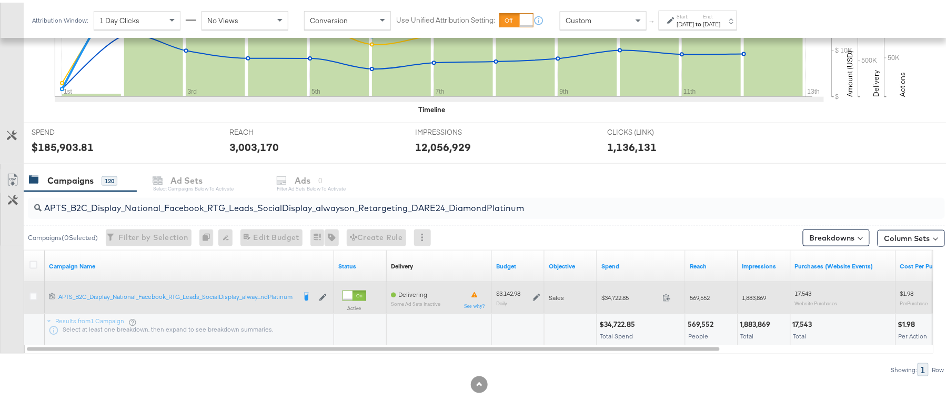
click at [537, 295] on icon at bounding box center [536, 294] width 7 height 7
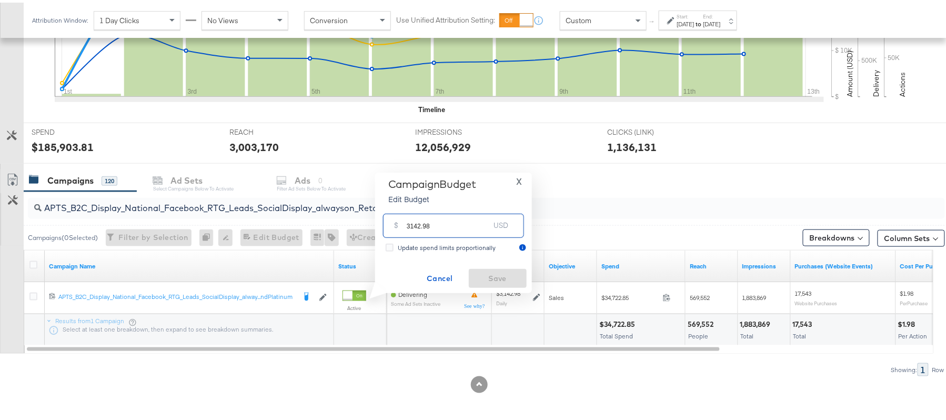
click at [462, 218] on input "3142.98" at bounding box center [448, 218] width 83 height 23
paste input "$3,614.43"
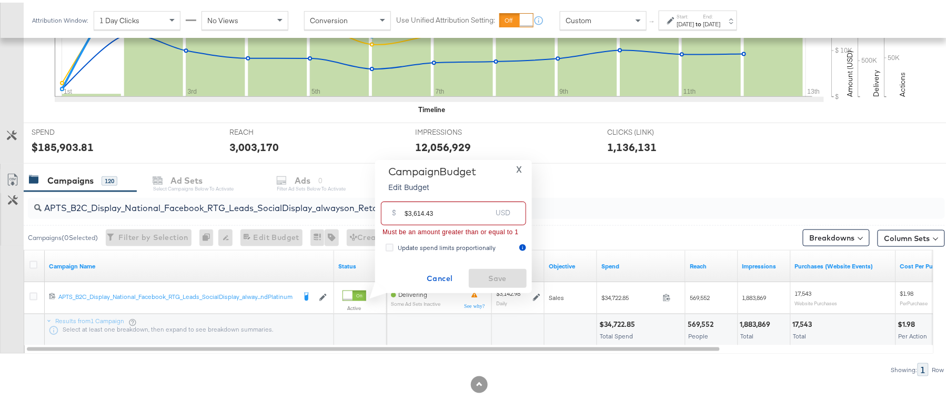
click at [415, 211] on input "$3,614.43" at bounding box center [448, 206] width 87 height 23
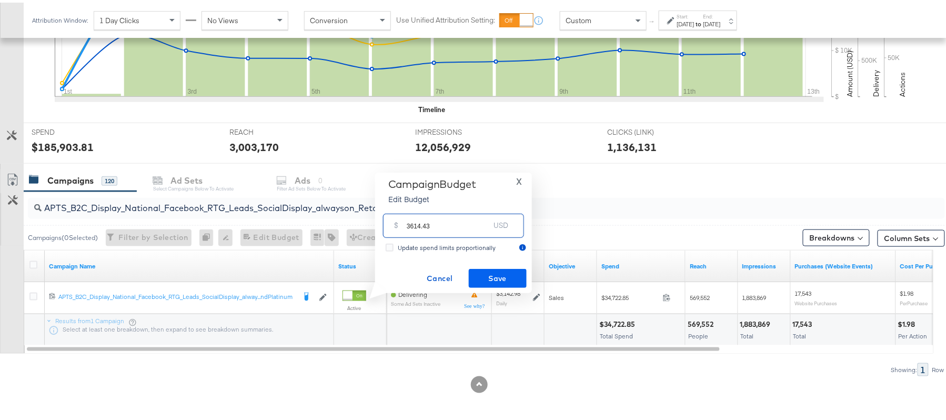
type input "3614.43"
click at [490, 283] on button "Save" at bounding box center [498, 275] width 58 height 19
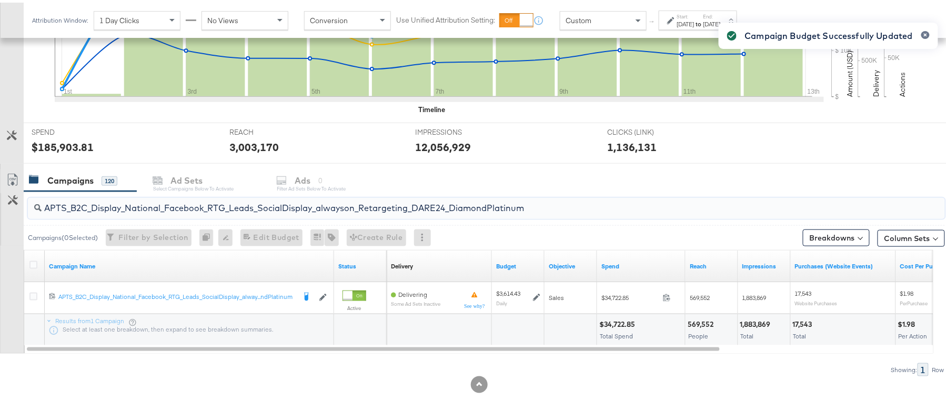
click at [131, 193] on input "APTS_B2C_Display_National_Facebook_RTG_Leads_SocialDisplay_alwayson_Retargeting…" at bounding box center [452, 201] width 820 height 21
paste input "FR_B2C_Display_National_Facebook_RTG_Leads_SocialDisplay_alwayson_Retargeting_FR"
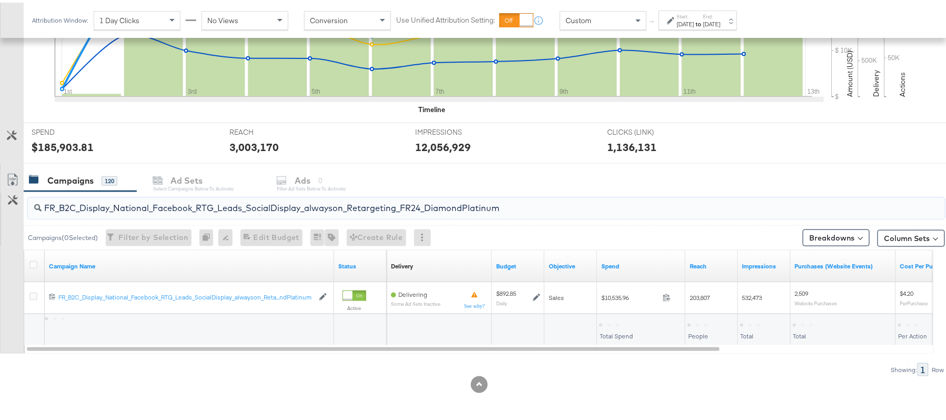
type input "FR_B2C_Display_National_Facebook_RTG_Leads_SocialDisplay_alwayson_Retargeting_F…"
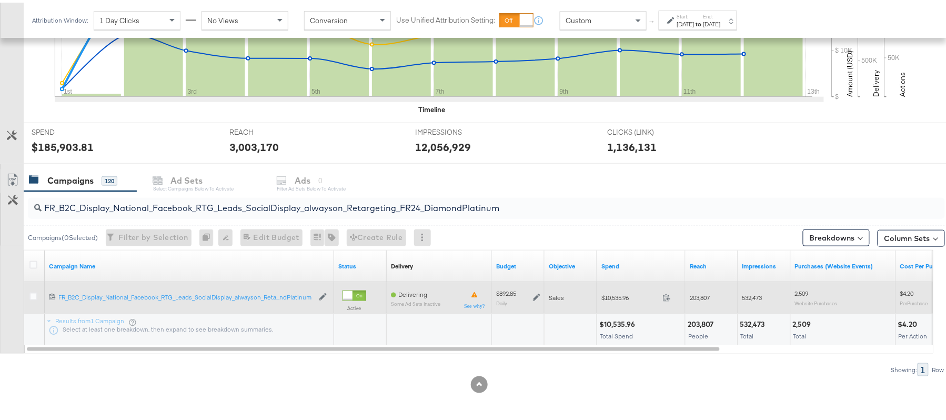
click at [533, 295] on icon at bounding box center [536, 294] width 7 height 7
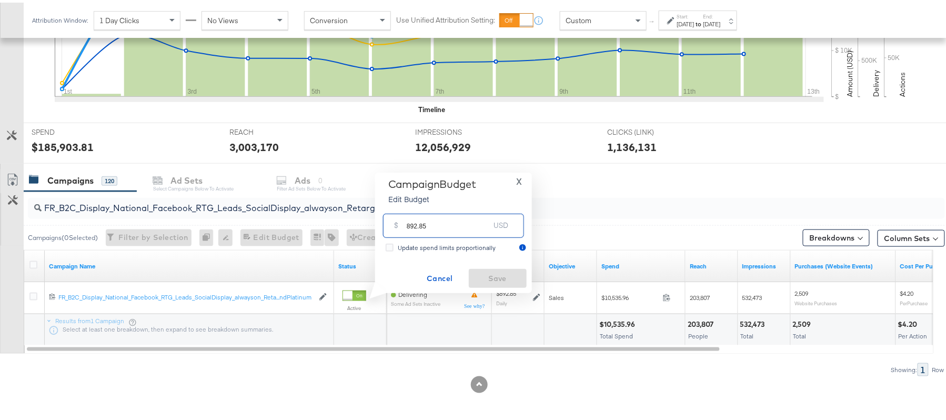
click at [458, 225] on input "892.85" at bounding box center [448, 218] width 83 height 23
paste input "$1,071.42"
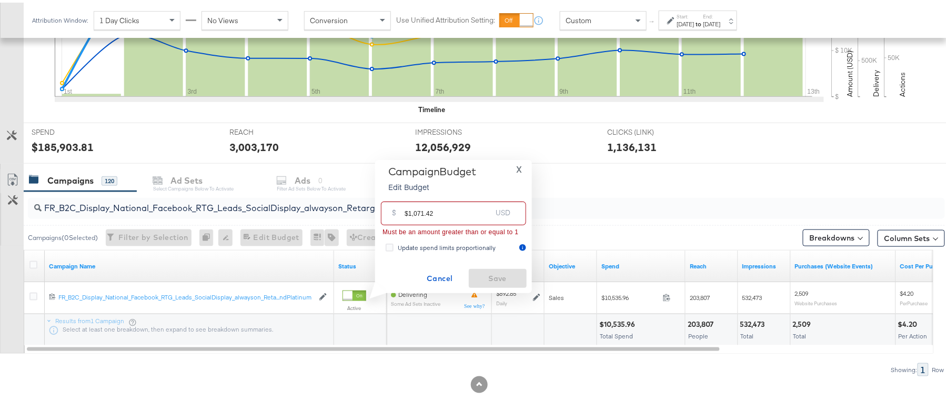
click at [418, 209] on input "$1,071.42" at bounding box center [448, 206] width 87 height 23
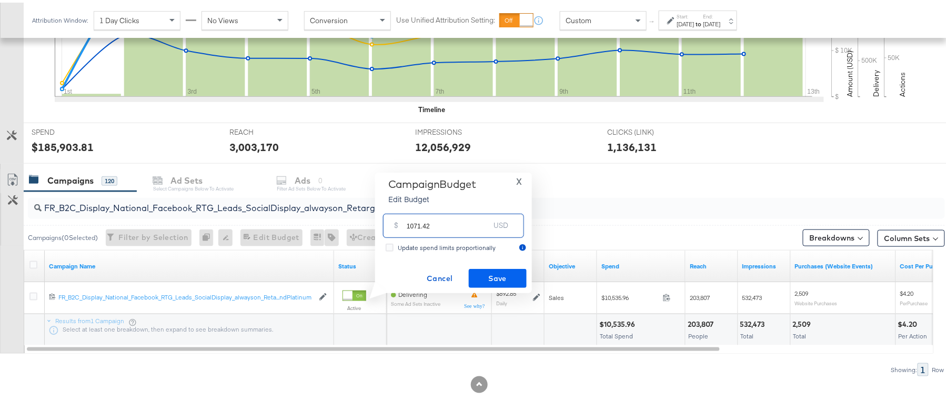
type input "1071.42"
click at [518, 281] on span "Save" at bounding box center [497, 275] width 49 height 13
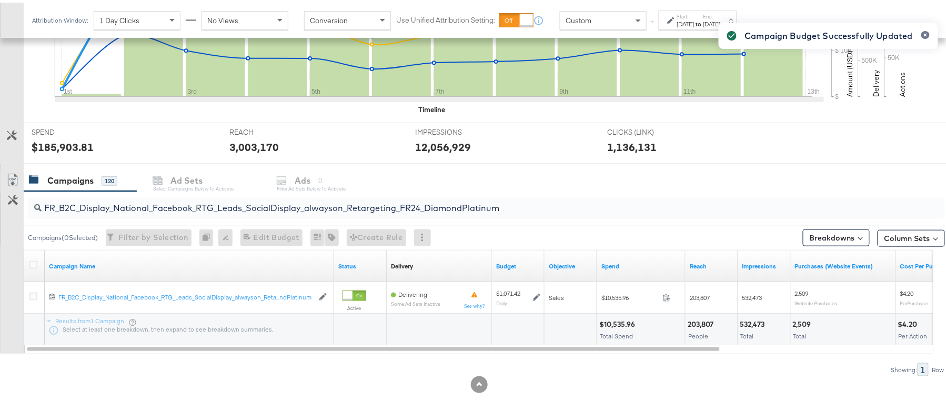
click at [121, 205] on input "FR_B2C_Display_National_Facebook_RTG_Leads_SocialDisplay_alwayson_Retargeting_F…" at bounding box center [452, 201] width 820 height 21
paste input "AF_B2C_Display_National_Facebook_RTG_Leads_SocialDisplay_alwayson_Retargeting_AF"
click at [153, 203] on input "AF_B2C_Display_National_Facebook_RTG_Leads_SocialDisplay_alwayson_Retargeting_A…" at bounding box center [452, 201] width 820 height 21
paste input "HL_B2C_Display_National_Facebook_RTG_Leads_SocialDisplay_alwayson_Retargeting_A…"
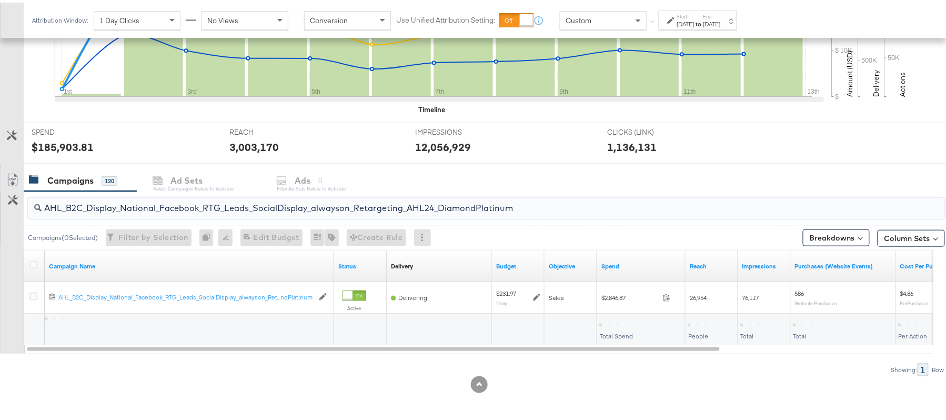
type input "AHL_B2C_Display_National_Facebook_RTG_Leads_SocialDisplay_alwayson_Retargeting_…"
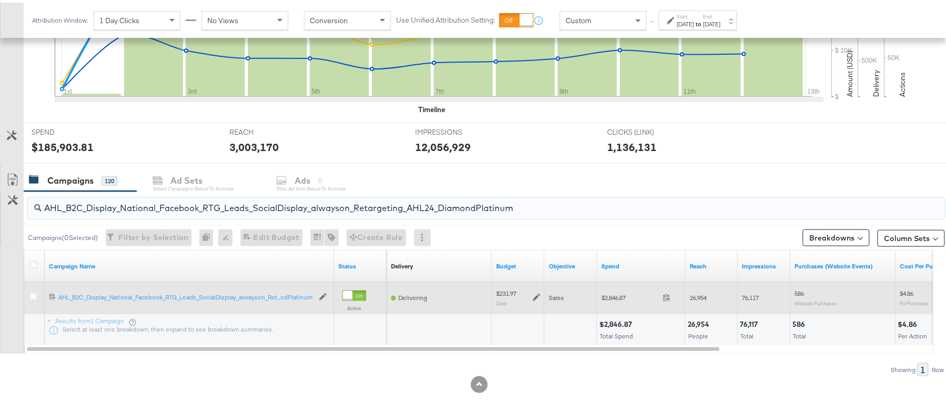
click at [533, 297] on icon at bounding box center [536, 294] width 7 height 7
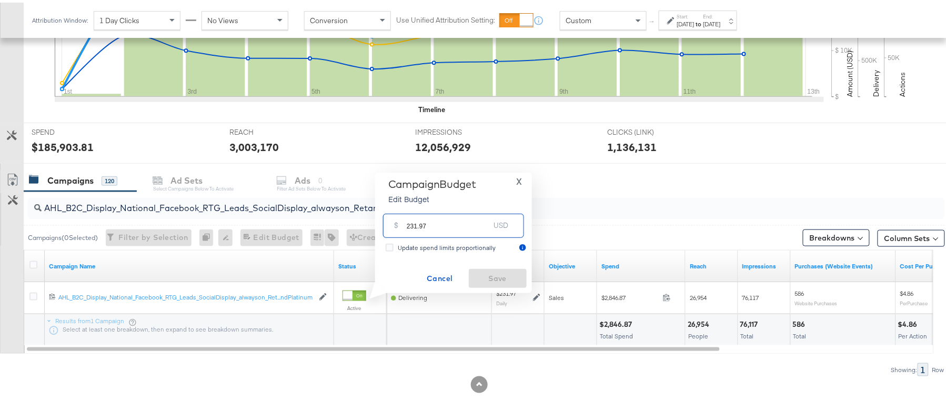
click at [435, 221] on input "231.97" at bounding box center [448, 218] width 83 height 23
paste input "$220.3"
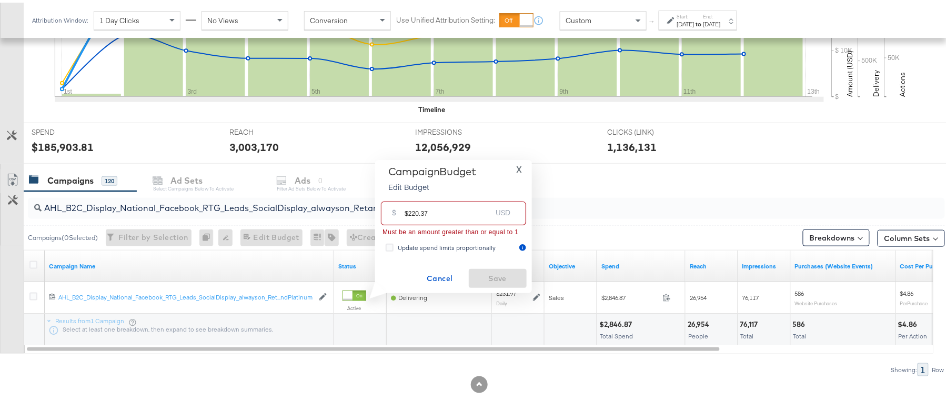
click at [407, 211] on input "$220.37" at bounding box center [448, 206] width 87 height 23
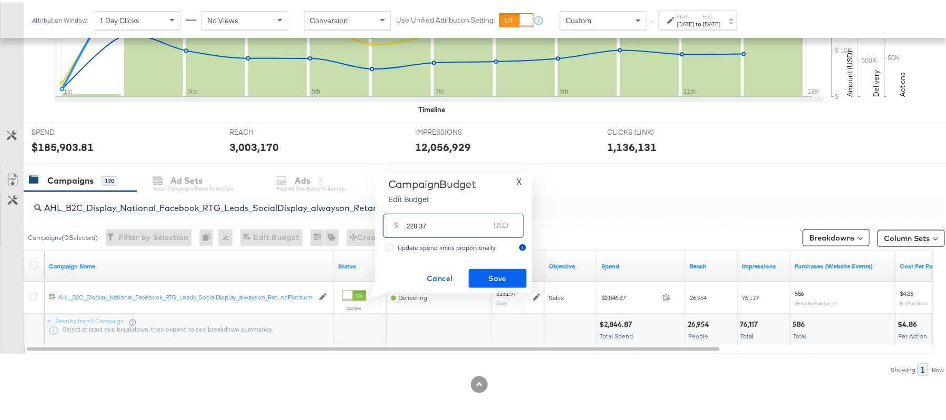
type input "220.37"
click at [506, 271] on span "Save" at bounding box center [497, 275] width 49 height 13
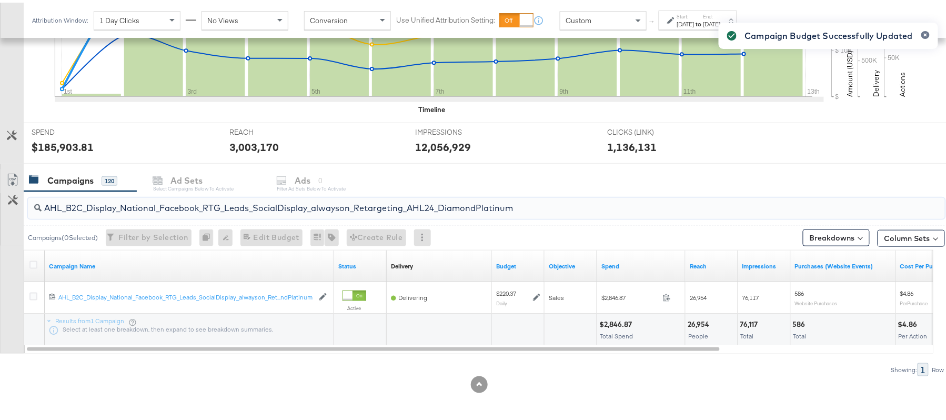
click at [194, 193] on input "AHL_B2C_Display_National_Facebook_RTG_Leads_SocialDisplay_alwayson_Retargeting_…" at bounding box center [452, 201] width 820 height 21
paste input "PTS_B2C_Display_National_Facebook_PRO_Traffic_SocialDisplay_alwayson_ASC_DARE24…"
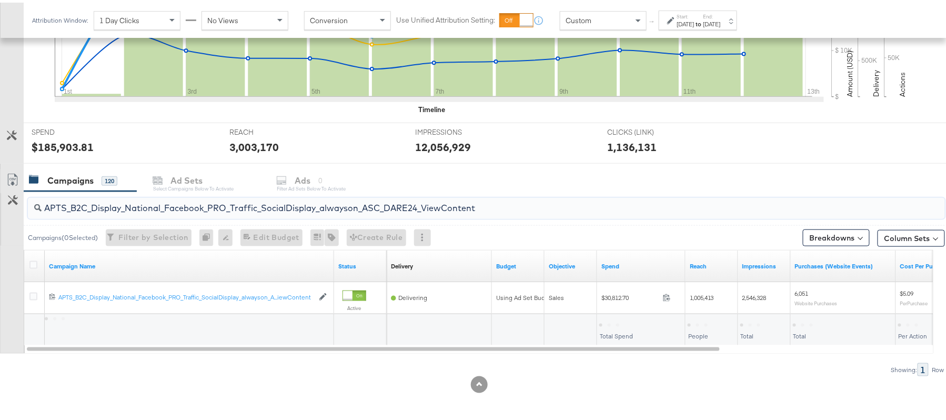
type input "APTS_B2C_Display_National_Facebook_PRO_Traffic_SocialDisplay_alwayson_ASC_DARE2…"
click at [33, 264] on icon at bounding box center [33, 262] width 8 height 8
click at [0, 0] on input "checkbox" at bounding box center [0, 0] width 0 height 0
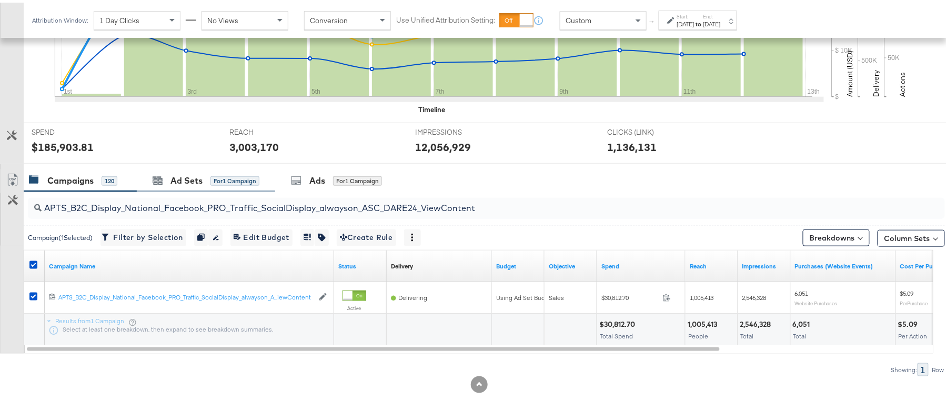
click at [191, 184] on div "Ad Sets for 1 Campaign" at bounding box center [206, 178] width 138 height 23
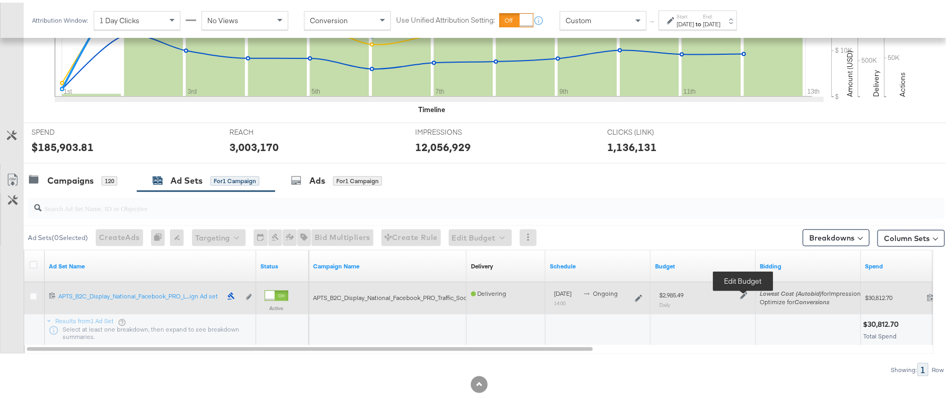
drag, startPoint x: 749, startPoint y: 294, endPoint x: 743, endPoint y: 293, distance: 6.3
click at [743, 293] on div "$2,985.49 Daily" at bounding box center [703, 297] width 97 height 26
click at [743, 293] on icon at bounding box center [743, 292] width 7 height 7
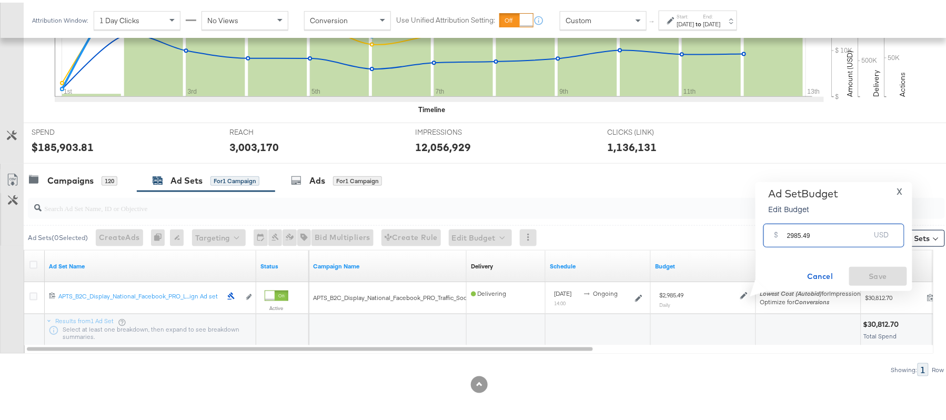
click at [799, 237] on input "2985.49" at bounding box center [828, 228] width 83 height 23
paste input "$2,388.3"
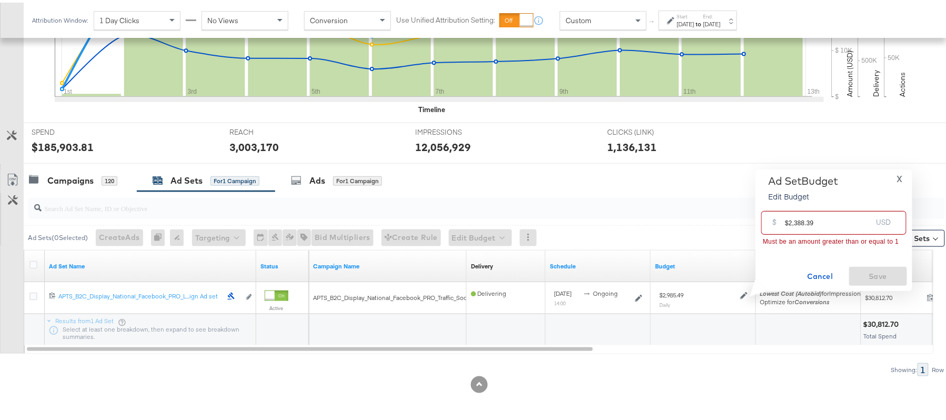
click at [794, 220] on input "$2,388.39" at bounding box center [828, 216] width 87 height 23
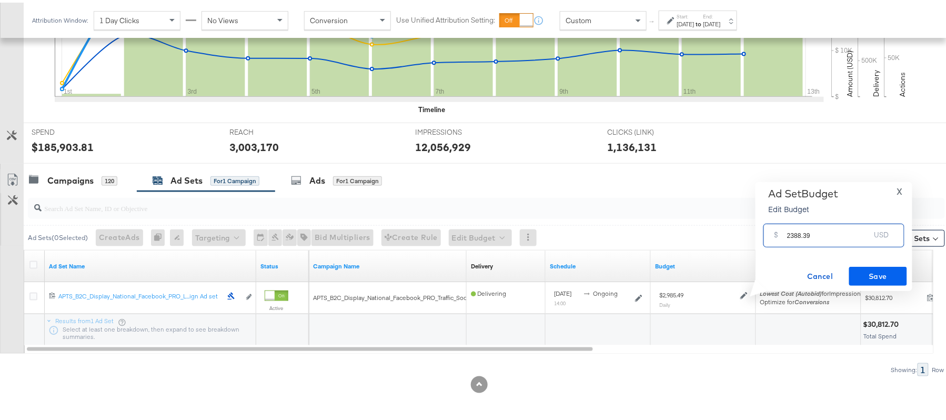
type input "2388.39"
click at [885, 275] on span "Save" at bounding box center [877, 273] width 49 height 13
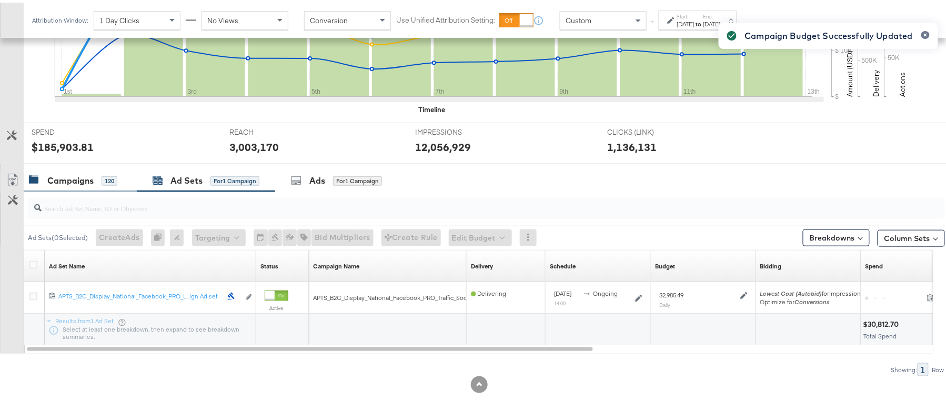
click at [74, 173] on div "Campaigns" at bounding box center [70, 178] width 46 height 12
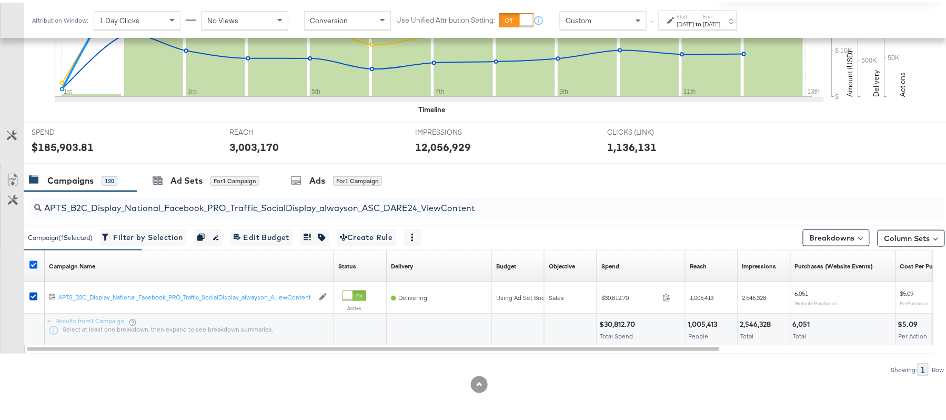
click at [35, 260] on icon at bounding box center [33, 262] width 8 height 8
click at [0, 0] on input "checkbox" at bounding box center [0, 0] width 0 height 0
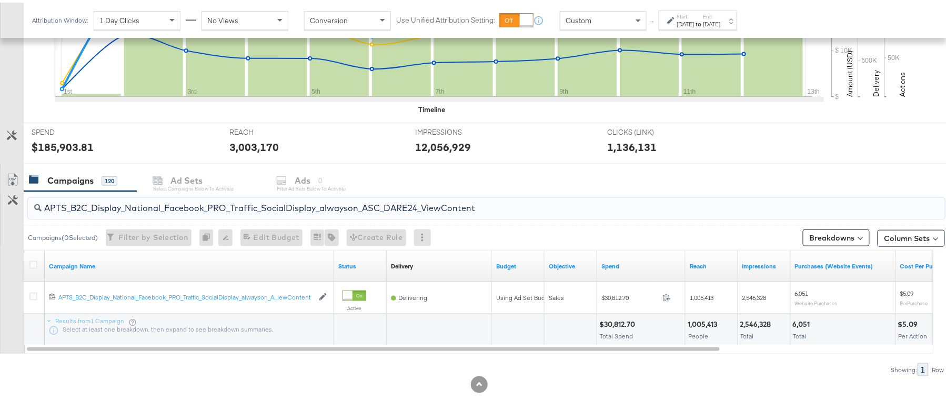
click at [143, 207] on input "APTS_B2C_Display_National_Facebook_PRO_Traffic_SocialDisplay_alwayson_ASC_DARE2…" at bounding box center [452, 201] width 820 height 21
paste input "Leads_SocialDisplay_alwayson_ASC_DARE24_Purchase"
type input "APTS_B2C_Display_National_Facebook_PRO_Leads_SocialDisplay_alwayson_ASC_DARE24_…"
click at [33, 262] on icon at bounding box center [33, 262] width 8 height 8
click at [0, 0] on input "checkbox" at bounding box center [0, 0] width 0 height 0
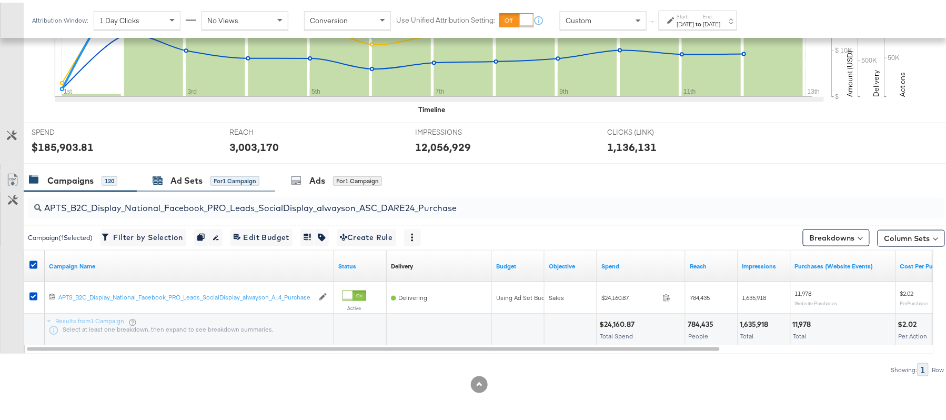
click at [217, 178] on div "for 1 Campaign" at bounding box center [234, 178] width 49 height 9
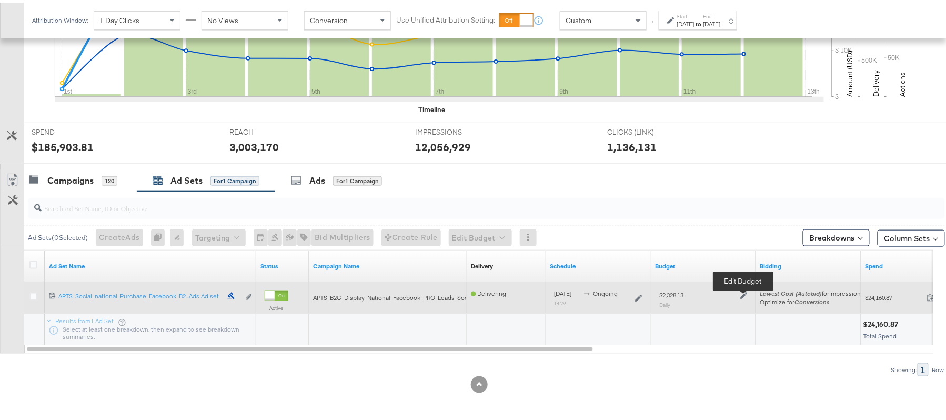
click at [744, 294] on icon at bounding box center [743, 292] width 7 height 7
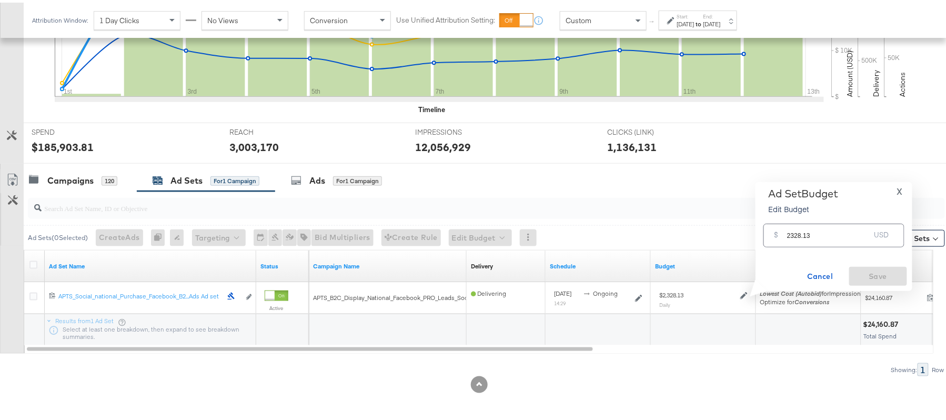
click at [836, 230] on input "2328.13" at bounding box center [828, 228] width 83 height 23
paste input "$1,862.50"
click at [793, 219] on input "$1,862.50" at bounding box center [828, 216] width 87 height 23
type input "1862.50"
click at [866, 270] on span "Save" at bounding box center [877, 273] width 49 height 13
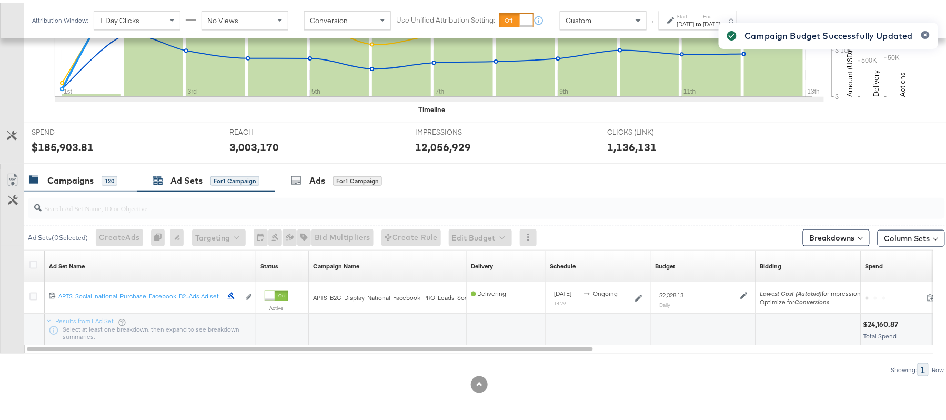
click at [93, 176] on div "Campaigns" at bounding box center [70, 178] width 46 height 12
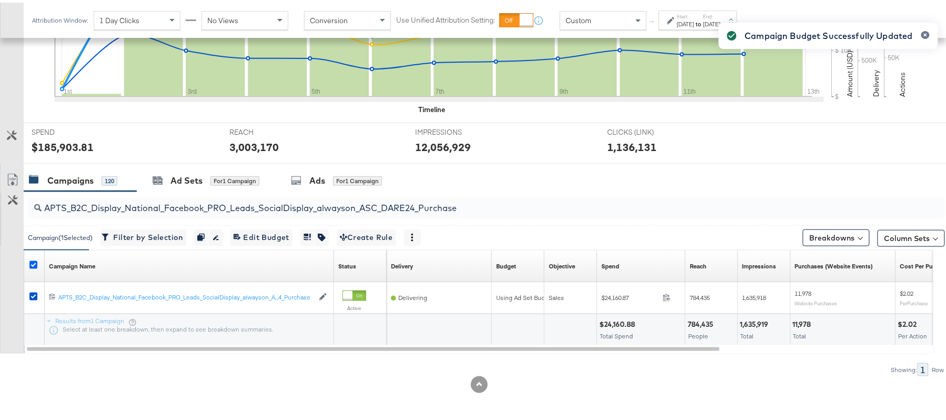
click at [34, 261] on icon at bounding box center [33, 262] width 8 height 8
click at [0, 0] on input "checkbox" at bounding box center [0, 0] width 0 height 0
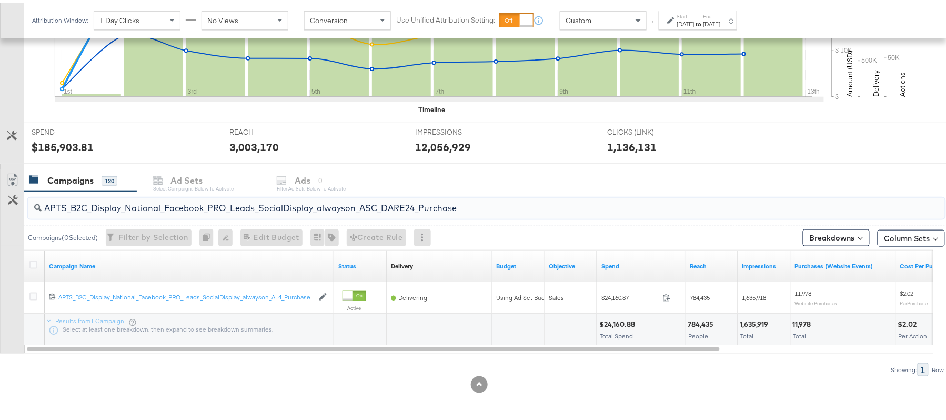
click at [120, 207] on input "APTS_B2C_Display_National_Facebook_PRO_Leads_SocialDisplay_alwayson_ASC_DARE24_…" at bounding box center [452, 201] width 820 height 21
paste input "F_B2C_Display_National_Facebook_PRO_Traffic_SocialDisplay_alwayson_ASC_AF24_Vie…"
type input "AF_B2C_Display_National_Facebook_PRO_Traffic_SocialDisplay_alwayson_ASC_AF24_Vi…"
click at [28, 258] on div at bounding box center [34, 263] width 19 height 19
click at [33, 264] on icon at bounding box center [33, 262] width 8 height 8
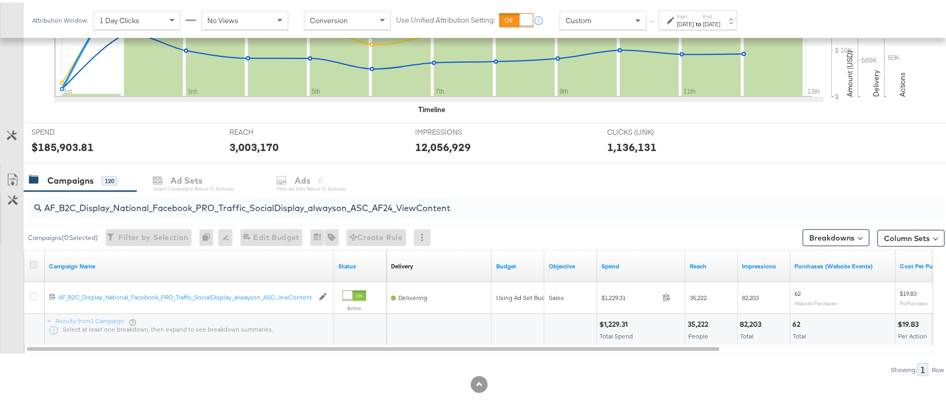
click at [0, 0] on input "checkbox" at bounding box center [0, 0] width 0 height 0
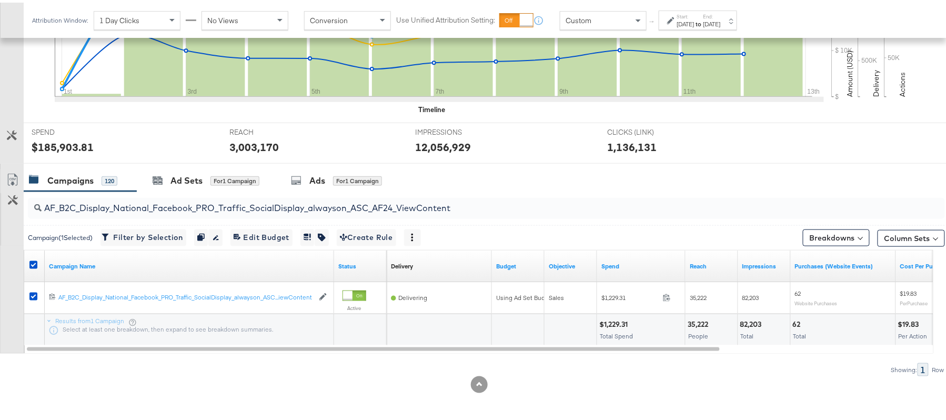
click at [237, 164] on div at bounding box center [479, 165] width 958 height 8
click at [221, 177] on div "for 1 Campaign" at bounding box center [234, 178] width 49 height 9
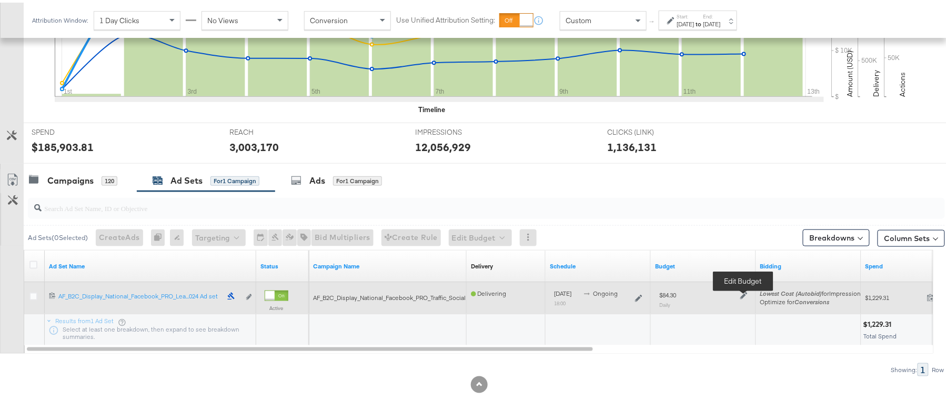
click at [743, 291] on icon at bounding box center [743, 292] width 7 height 7
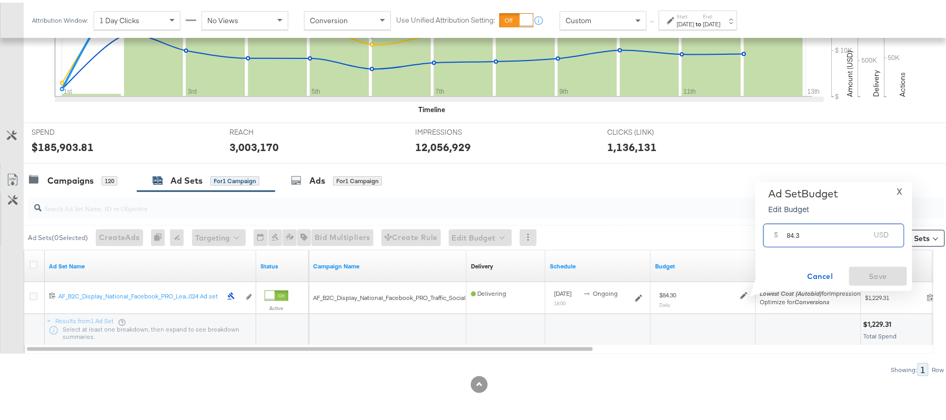
click at [819, 238] on input "84.3" at bounding box center [828, 228] width 83 height 23
paste input "$71.66"
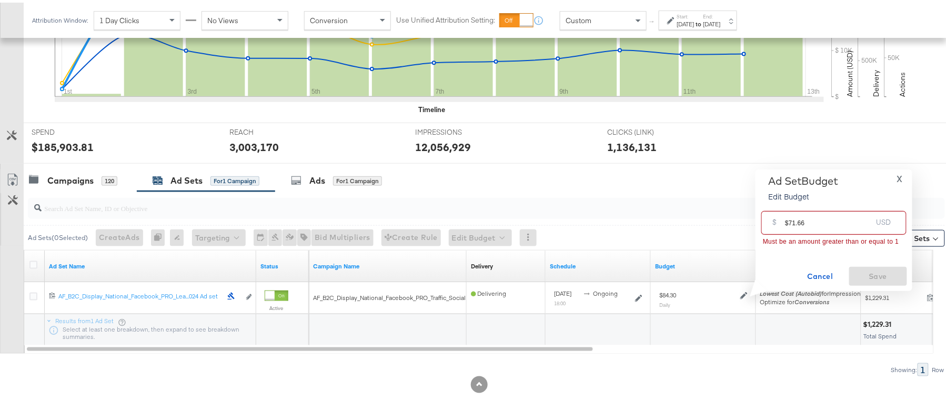
click at [788, 219] on input "$71.66" at bounding box center [828, 216] width 87 height 23
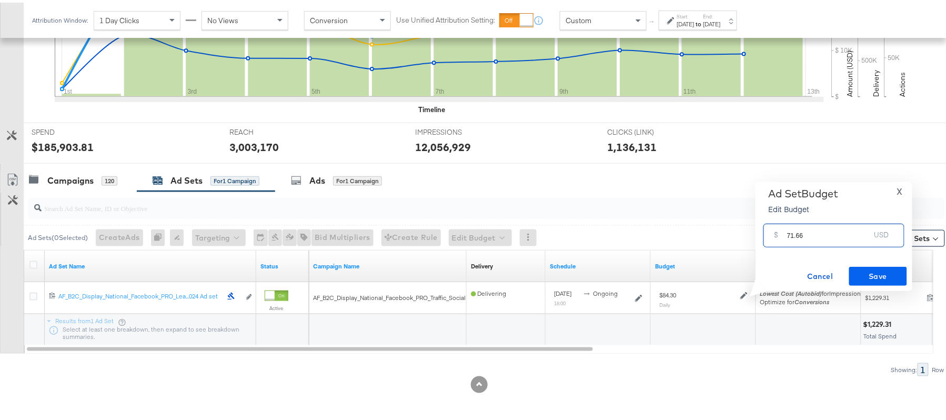
type input "71.66"
click at [886, 270] on span "Save" at bounding box center [877, 273] width 49 height 13
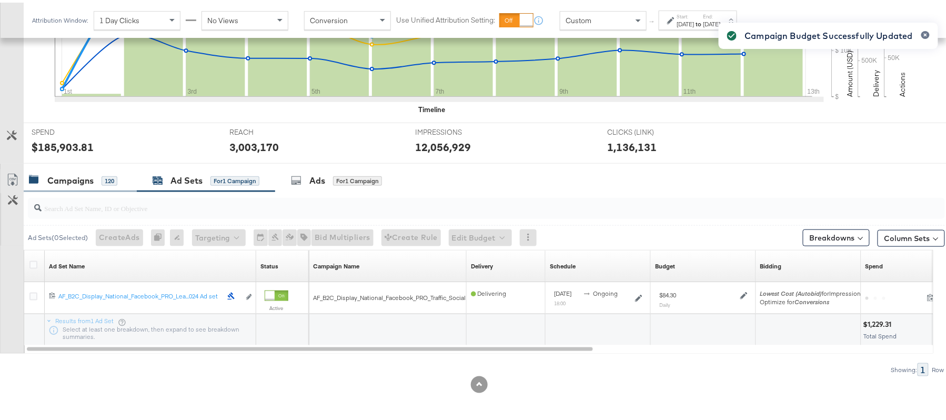
click at [97, 176] on div "Campaigns 120" at bounding box center [73, 178] width 88 height 12
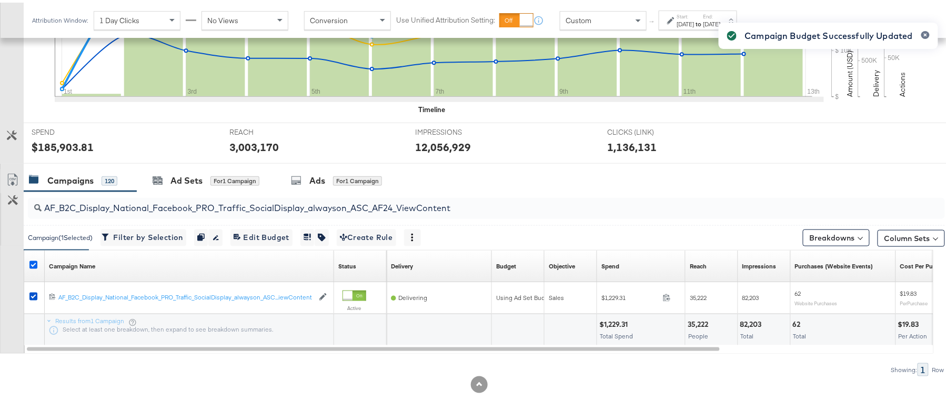
click at [33, 261] on icon at bounding box center [33, 262] width 8 height 8
click at [0, 0] on input "checkbox" at bounding box center [0, 0] width 0 height 0
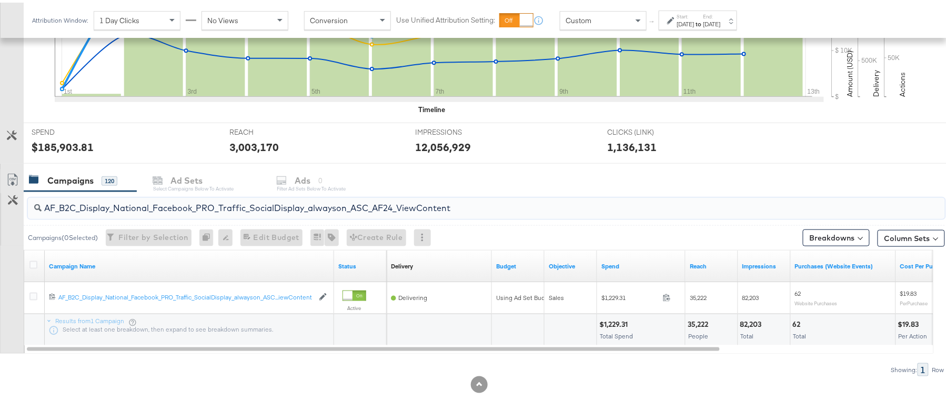
click at [114, 204] on input "AF_B2C_Display_National_Facebook_PRO_Traffic_SocialDisplay_alwayson_ASC_AF24_Vi…" at bounding box center [452, 201] width 820 height 21
paste input "FR_B2C_Display_National_Facebook_PRO_Traffic_SocialDisplay_alwayson_ASC_FR"
type input "FR_B2C_Display_National_Facebook_PRO_Traffic_SocialDisplay_alwayson_ASC_FR24_Vi…"
click at [31, 261] on icon at bounding box center [33, 262] width 8 height 8
click at [0, 0] on input "checkbox" at bounding box center [0, 0] width 0 height 0
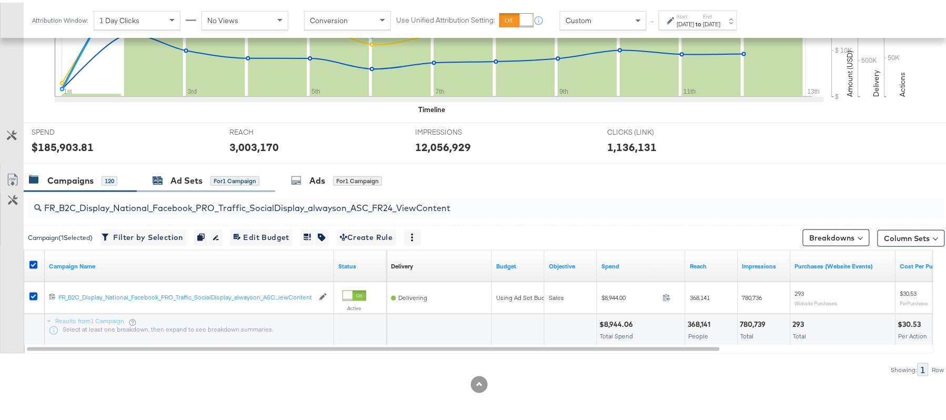
click at [187, 183] on div "Ad Sets" at bounding box center [186, 178] width 32 height 12
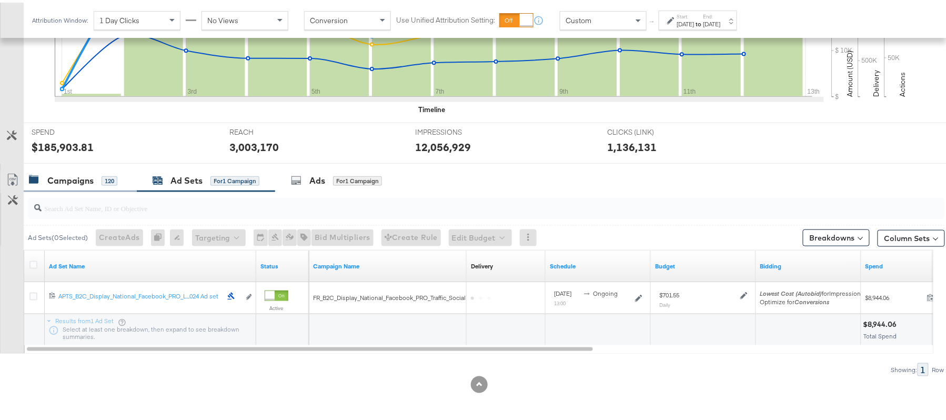
click at [82, 182] on div "Campaigns" at bounding box center [70, 178] width 46 height 12
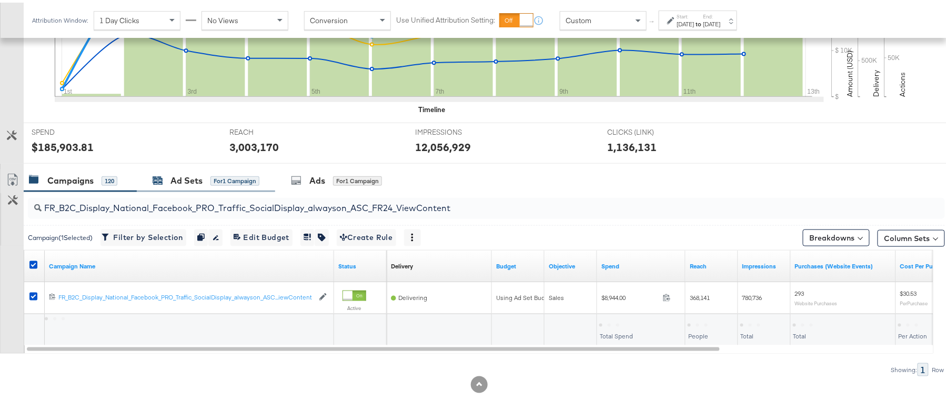
click at [164, 180] on div "Ad Sets for 1 Campaign" at bounding box center [206, 178] width 107 height 12
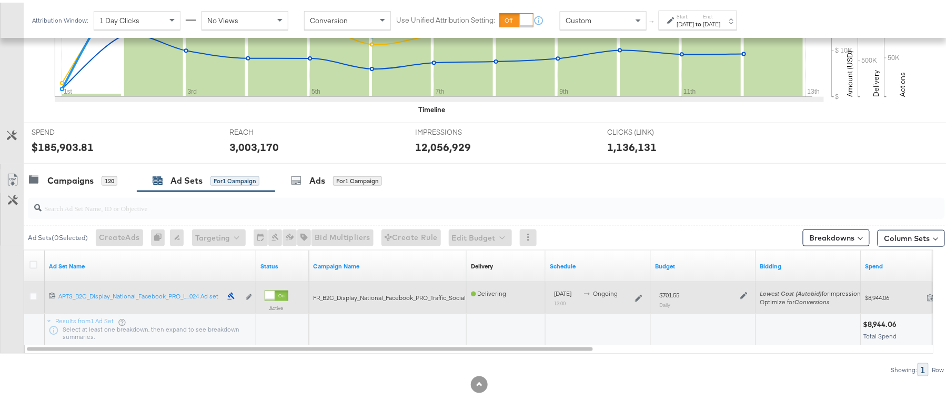
click at [740, 290] on icon at bounding box center [743, 292] width 7 height 7
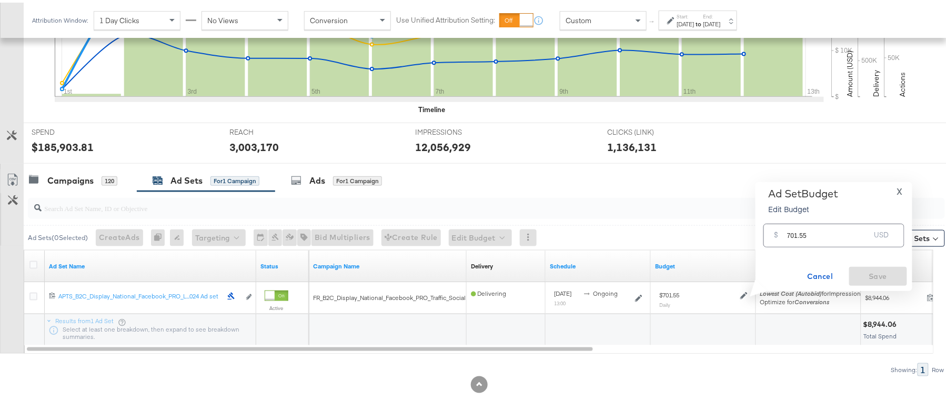
click at [785, 233] on div "$ 701.55 USD" at bounding box center [833, 233] width 141 height 24
paste input "$596.32"
click at [787, 217] on input "$596.32" at bounding box center [828, 216] width 87 height 23
type input "596.32"
click at [881, 270] on span "Save" at bounding box center [877, 273] width 49 height 13
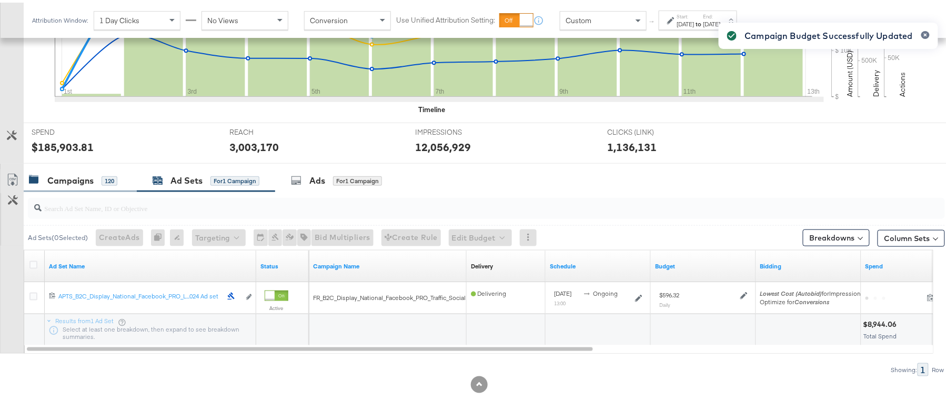
click at [74, 174] on div "Campaigns" at bounding box center [70, 178] width 46 height 12
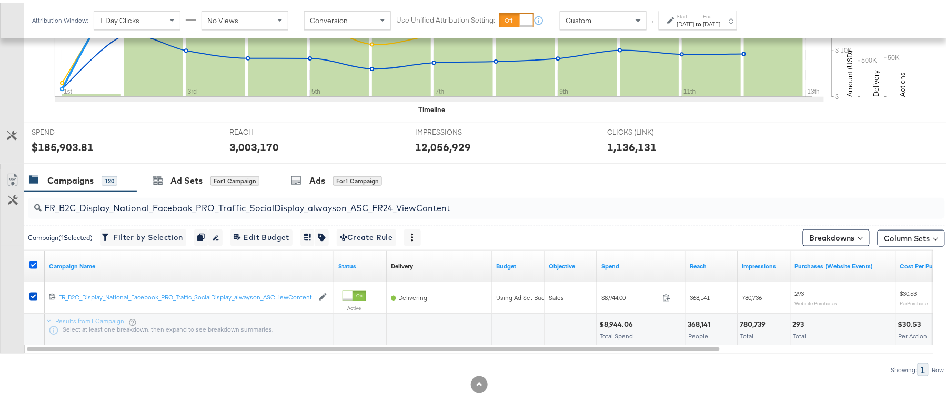
drag, startPoint x: 32, startPoint y: 266, endPoint x: 35, endPoint y: 259, distance: 7.8
click at [35, 259] on div at bounding box center [34, 263] width 11 height 11
click at [35, 259] on icon at bounding box center [33, 262] width 8 height 8
click at [0, 0] on input "checkbox" at bounding box center [0, 0] width 0 height 0
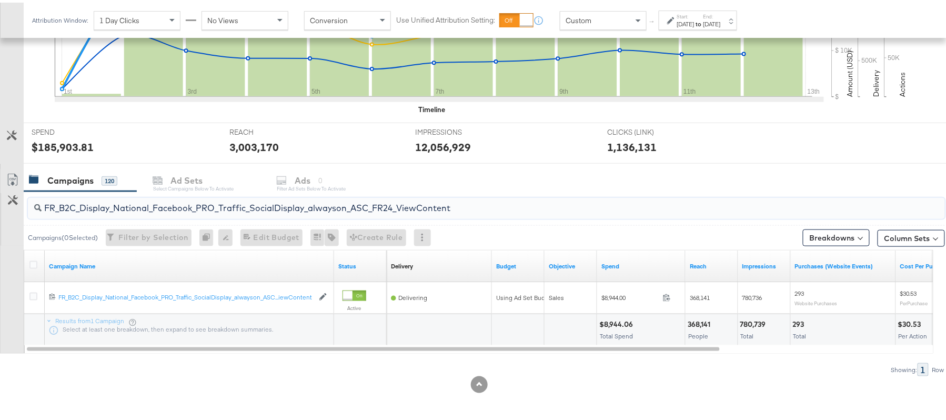
click at [146, 208] on input "FR_B2C_Display_National_Facebook_PRO_Traffic_SocialDisplay_alwayson_ASC_FR24_Vi…" at bounding box center [452, 201] width 820 height 21
paste input "AHL_B2C_Display_National_Facebook_PRO_Traffic_SocialDisplay_alwayson_ASC_AHL"
type input "AHL_B2C_Display_National_Facebook_PRO_Traffic_SocialDisplay_alwayson_ASC_AHL24_…"
click at [35, 261] on icon at bounding box center [33, 262] width 8 height 8
click at [0, 0] on input "checkbox" at bounding box center [0, 0] width 0 height 0
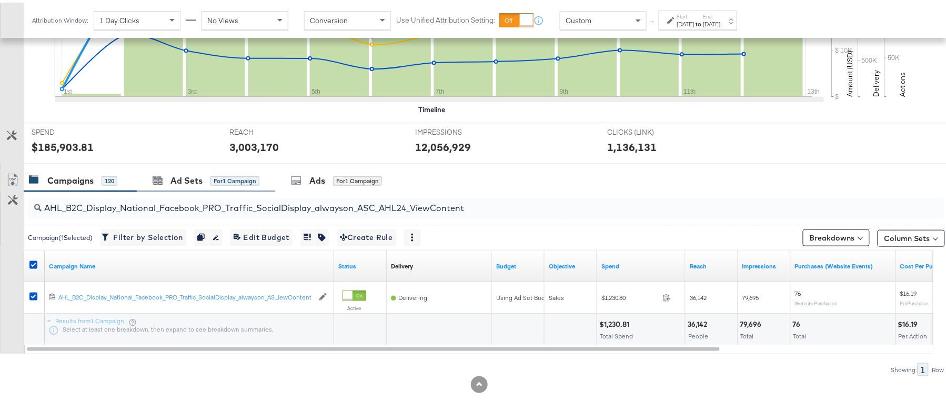
click at [179, 167] on div "Ad Sets for 1 Campaign" at bounding box center [206, 178] width 138 height 23
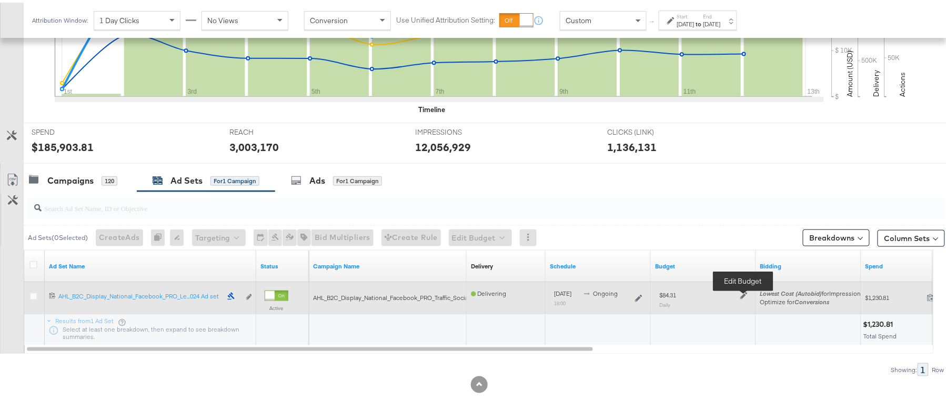
click at [743, 295] on icon at bounding box center [743, 292] width 7 height 7
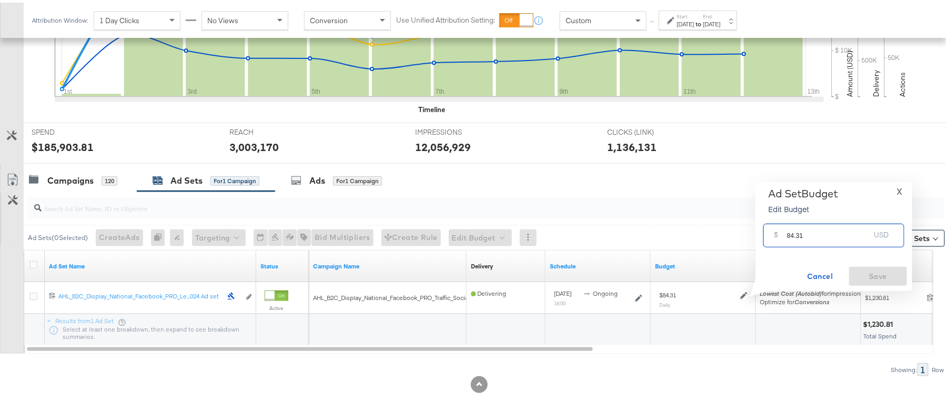
click at [819, 222] on input "84.31" at bounding box center [828, 228] width 83 height 23
paste input "$71.66"
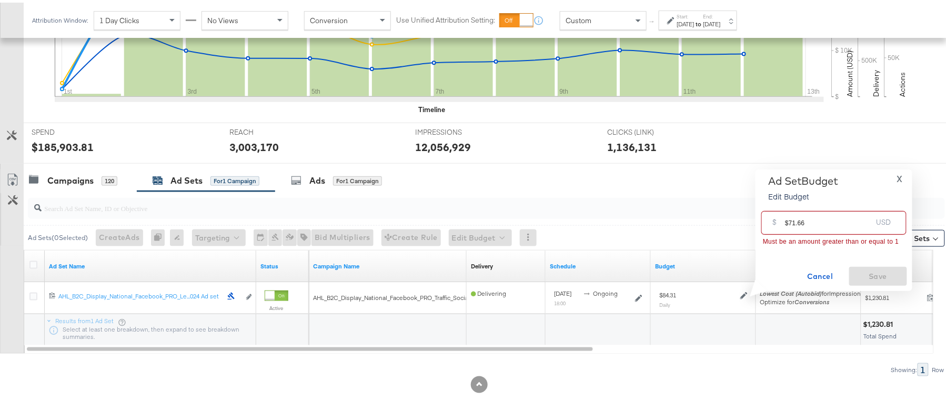
click at [788, 219] on input "$71.66" at bounding box center [828, 216] width 87 height 23
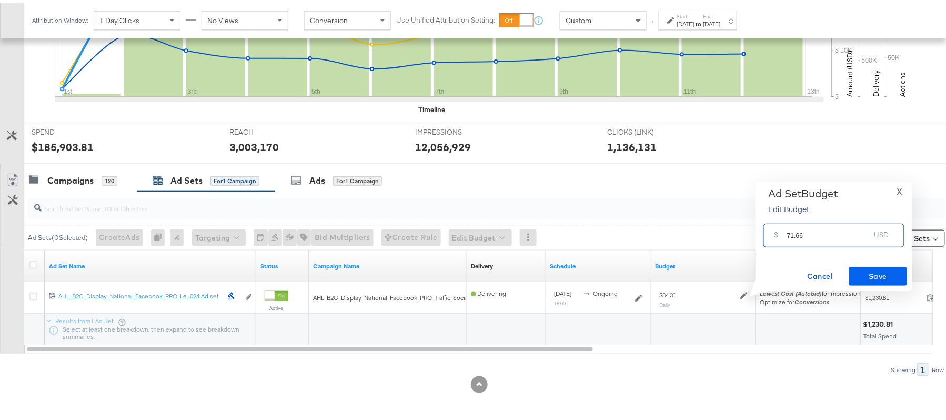
type input "71.66"
click at [874, 267] on span "Save" at bounding box center [877, 273] width 49 height 13
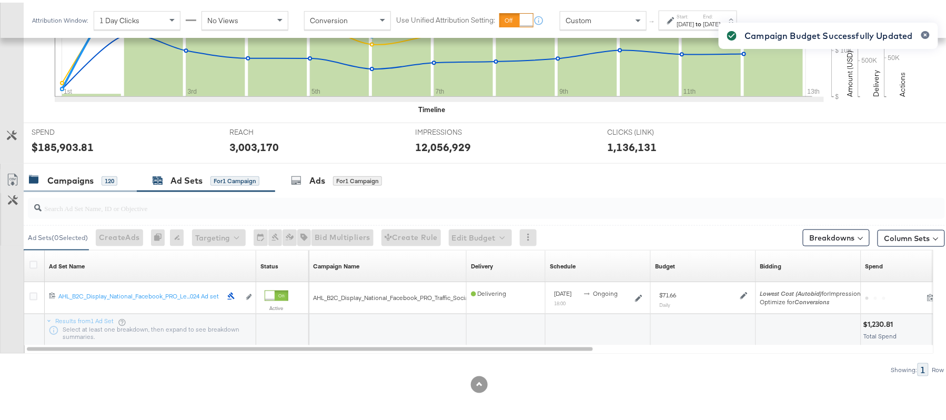
click at [96, 178] on div "Campaigns 120" at bounding box center [73, 178] width 88 height 12
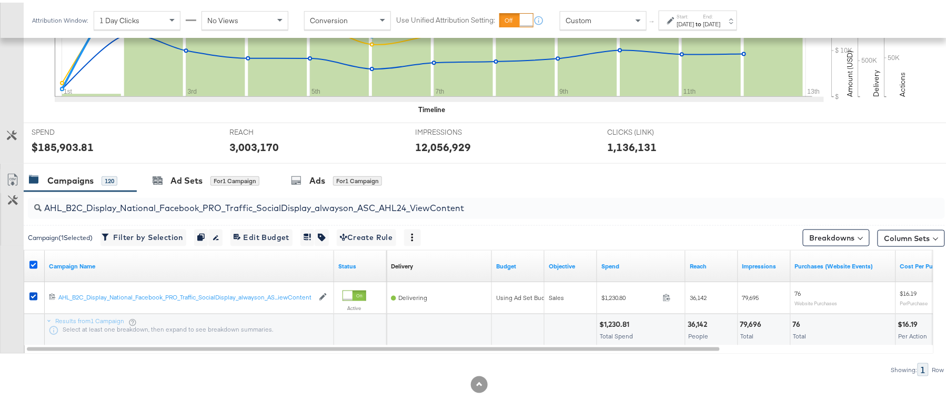
click at [34, 261] on icon at bounding box center [33, 262] width 8 height 8
click at [0, 0] on input "checkbox" at bounding box center [0, 0] width 0 height 0
